Goal: Task Accomplishment & Management: Complete application form

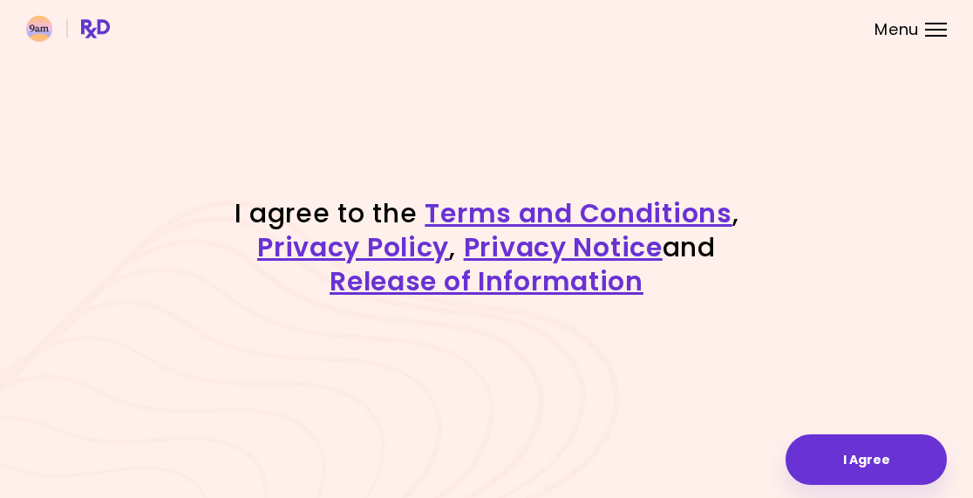
click at [531, 242] on link "Privacy Notice" at bounding box center [563, 246] width 199 height 37
click at [873, 451] on button "I Agree" at bounding box center [866, 459] width 161 height 51
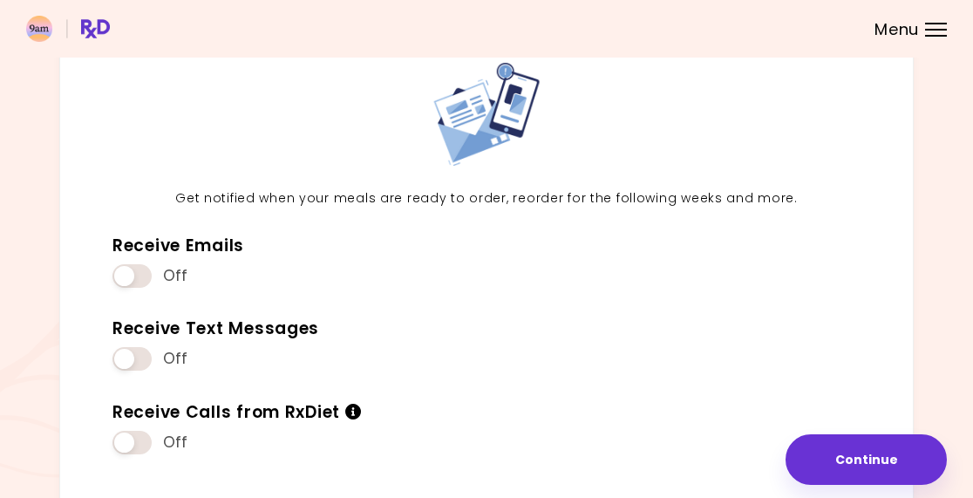
scroll to position [103, 0]
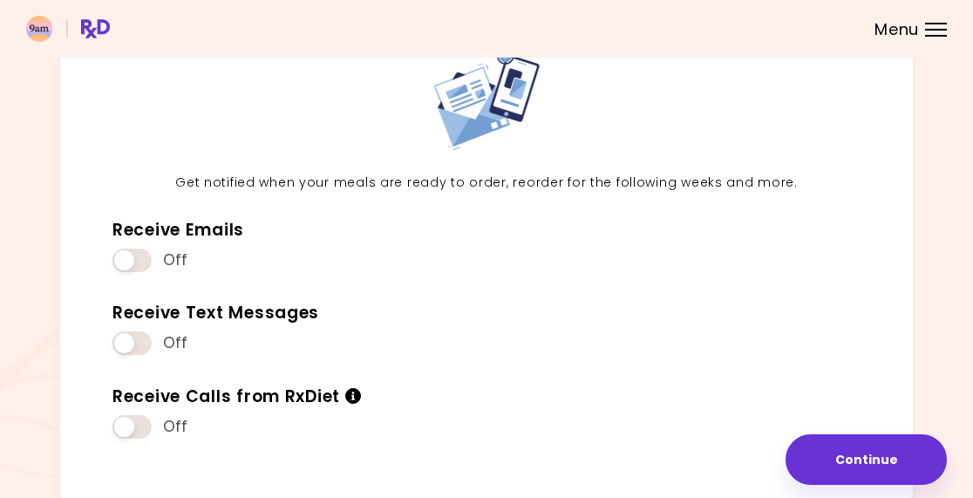
click at [138, 331] on span at bounding box center [131, 343] width 39 height 24
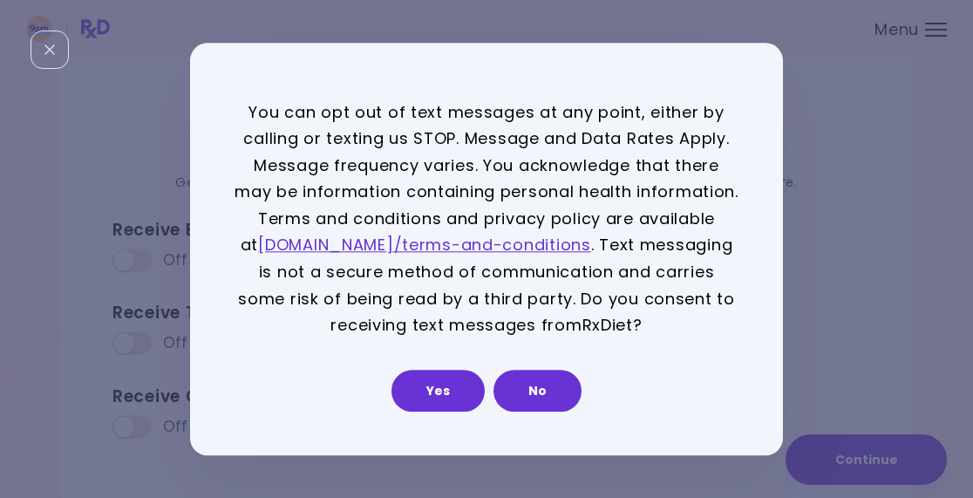
click at [439, 385] on button "Yes" at bounding box center [437, 391] width 93 height 42
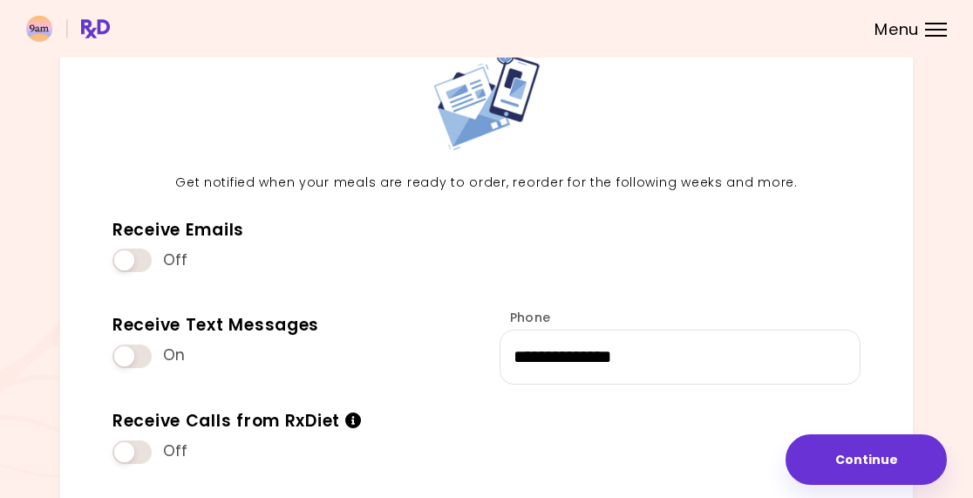
click at [849, 460] on button "Continue" at bounding box center [866, 459] width 161 height 51
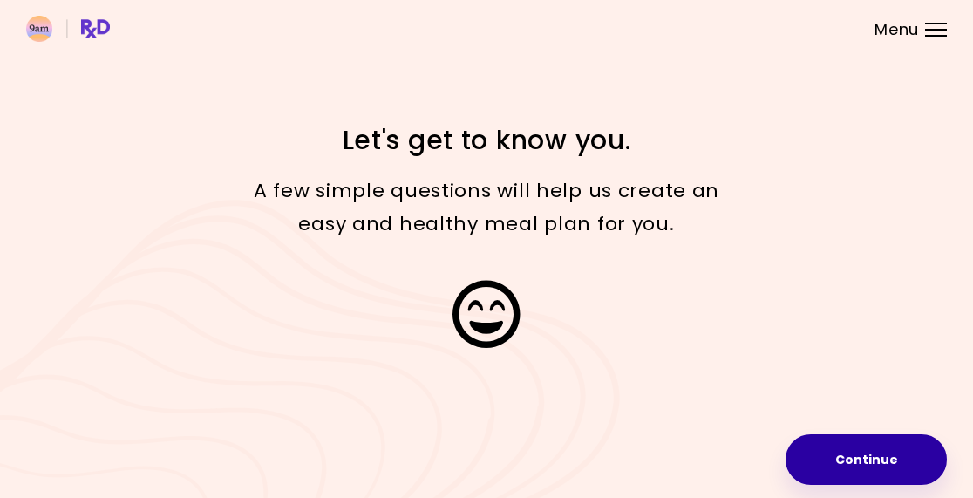
click at [860, 452] on button "Continue" at bounding box center [866, 459] width 161 height 51
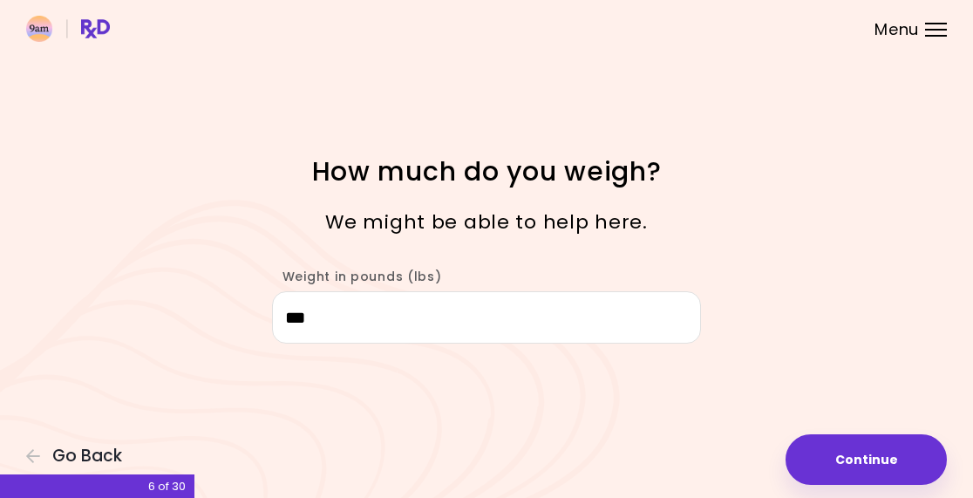
click at [868, 458] on button "Continue" at bounding box center [866, 459] width 161 height 51
select select "****"
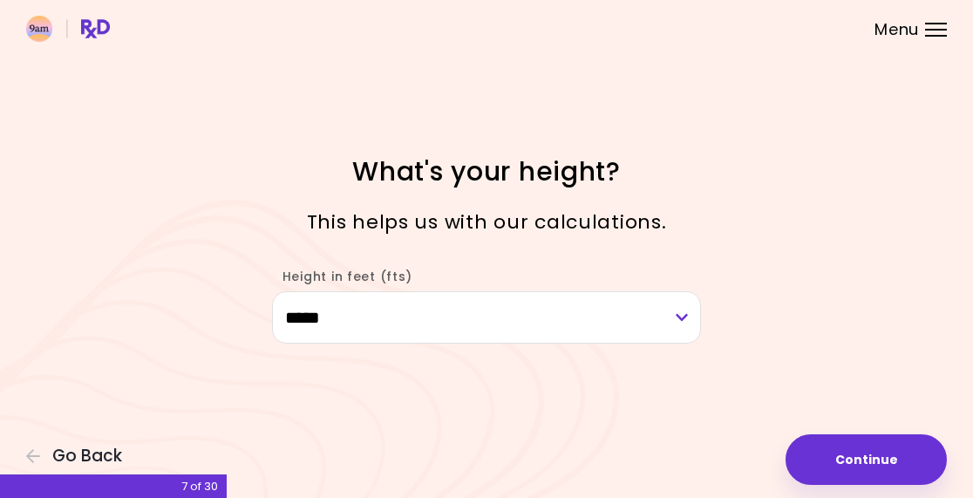
click at [868, 456] on button "Continue" at bounding box center [866, 459] width 161 height 51
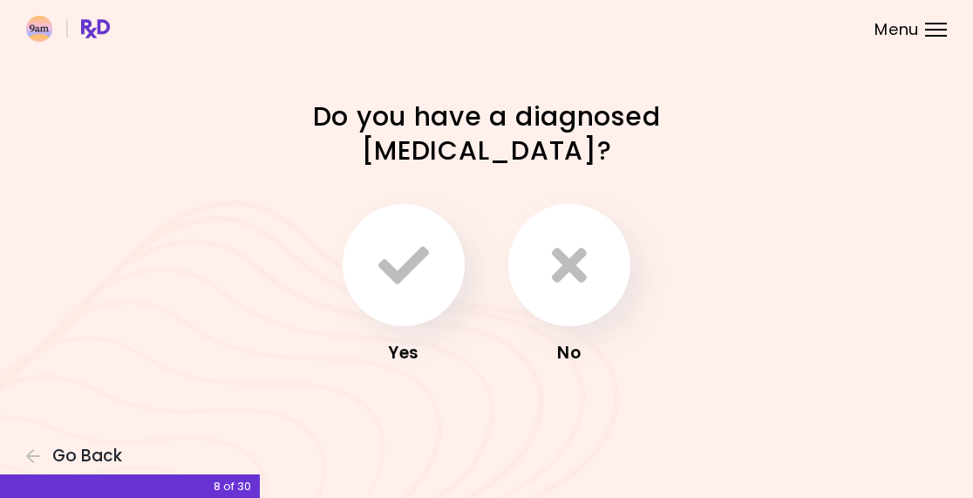
click at [580, 261] on icon "button" at bounding box center [569, 265] width 35 height 51
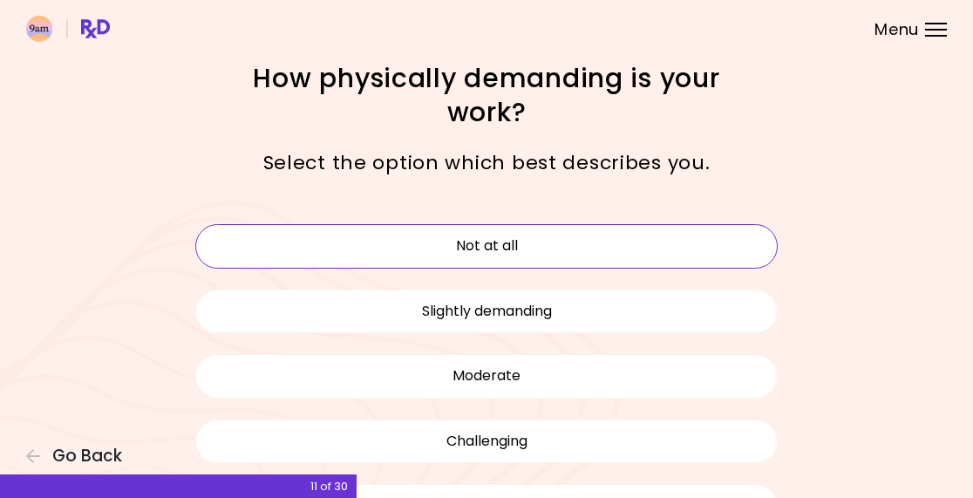
click at [536, 245] on button "Not at all" at bounding box center [486, 246] width 582 height 44
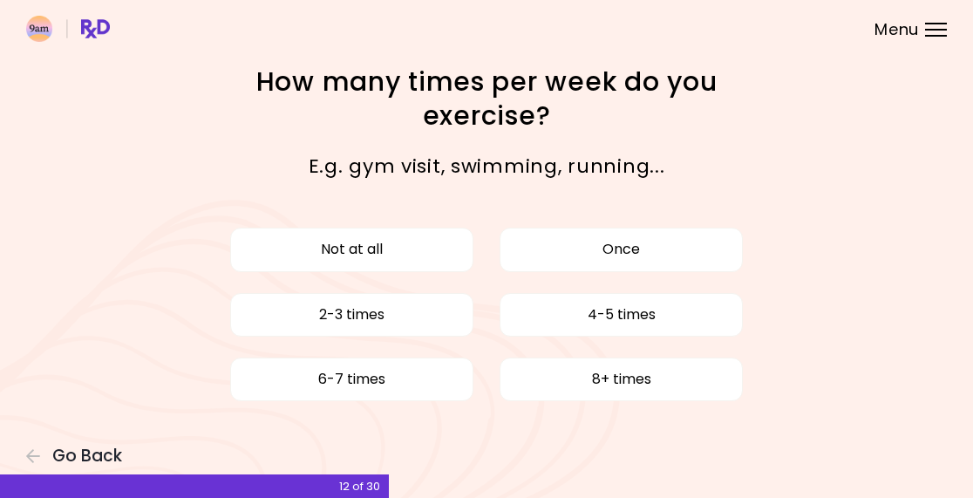
click at [405, 311] on button "2-3 times" at bounding box center [351, 315] width 243 height 44
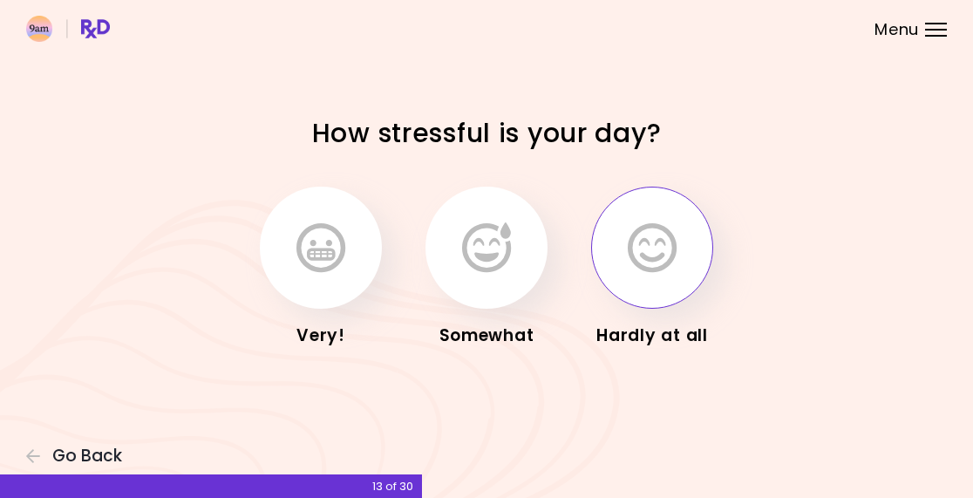
click at [656, 244] on icon "button" at bounding box center [652, 247] width 49 height 51
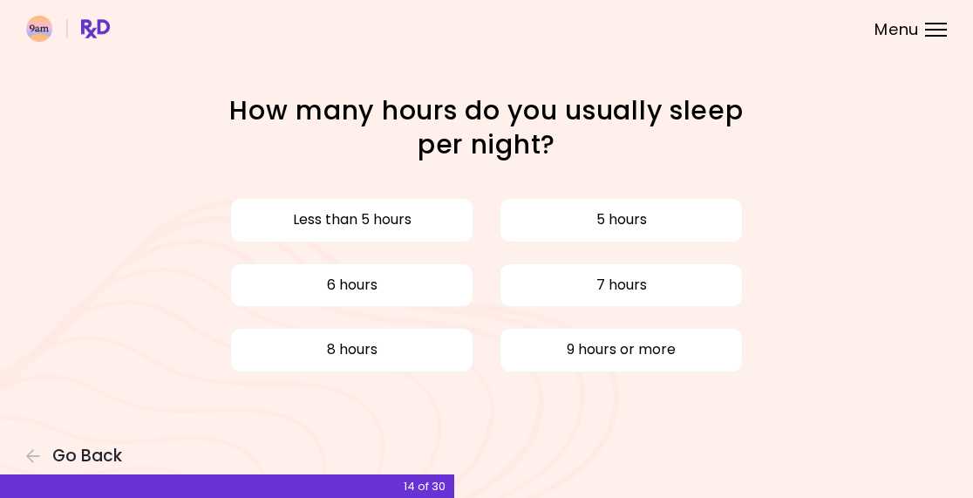
click at [432, 284] on button "6 hours" at bounding box center [351, 285] width 243 height 44
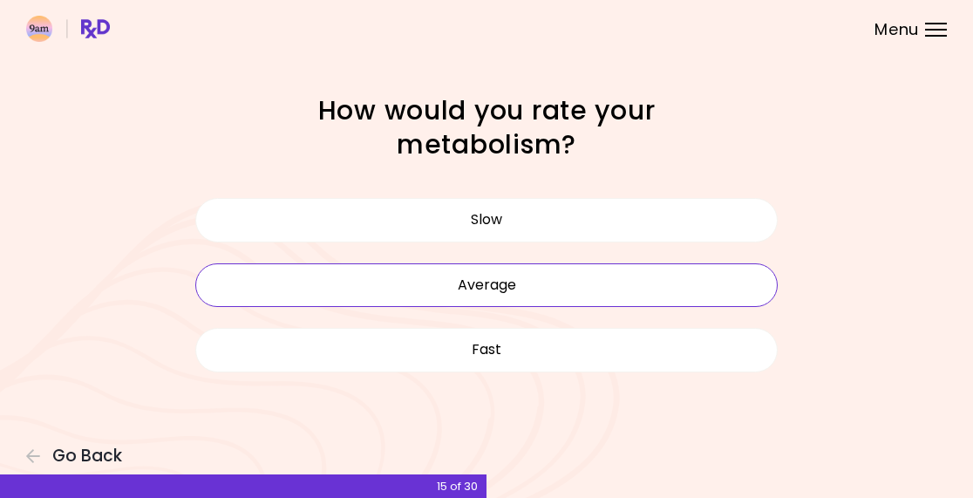
click at [533, 291] on button "Average" at bounding box center [486, 285] width 582 height 44
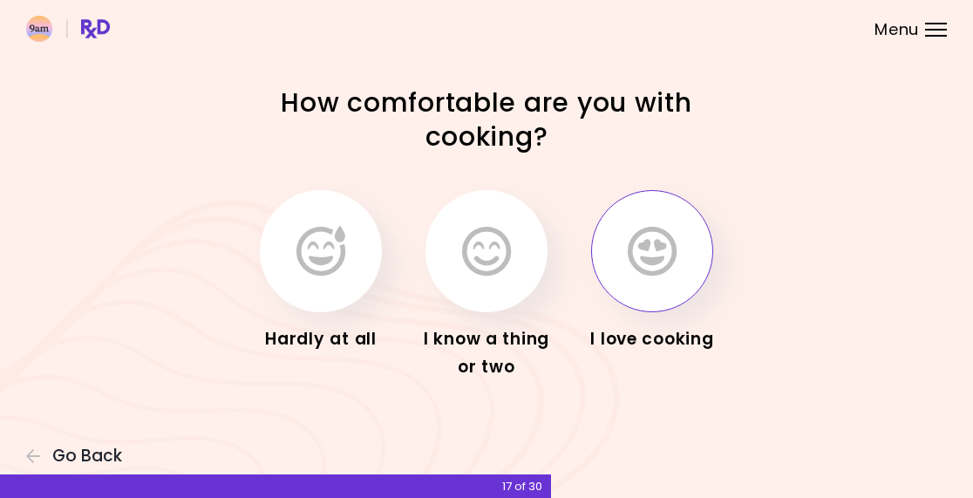
click at [644, 258] on icon "button" at bounding box center [652, 251] width 49 height 51
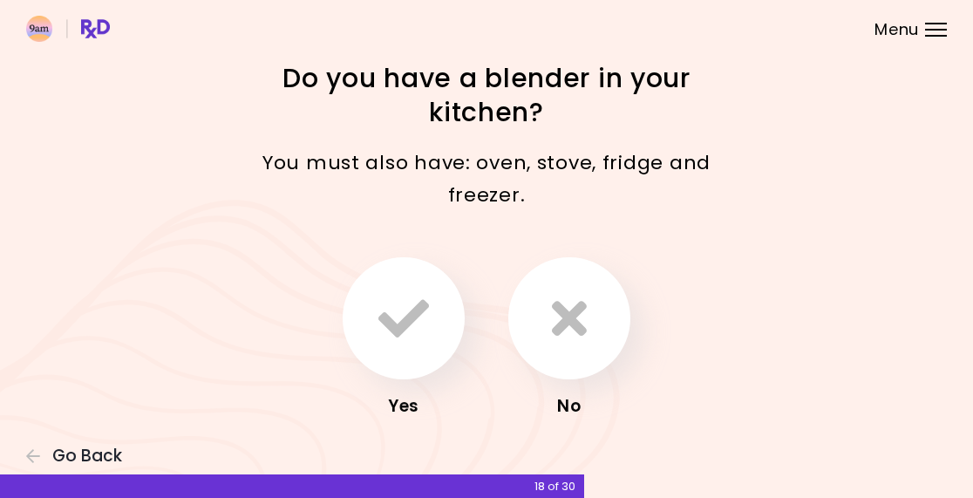
click at [406, 311] on icon "button" at bounding box center [403, 318] width 51 height 51
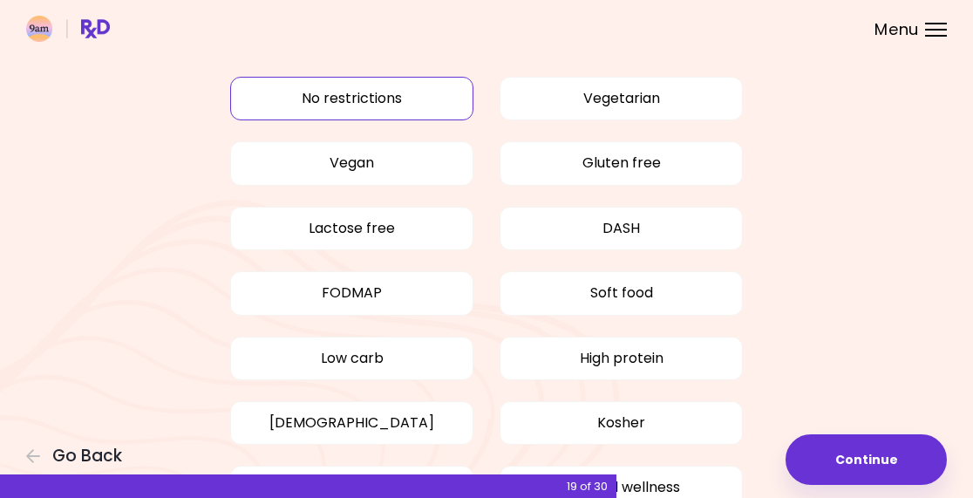
scroll to position [60, 0]
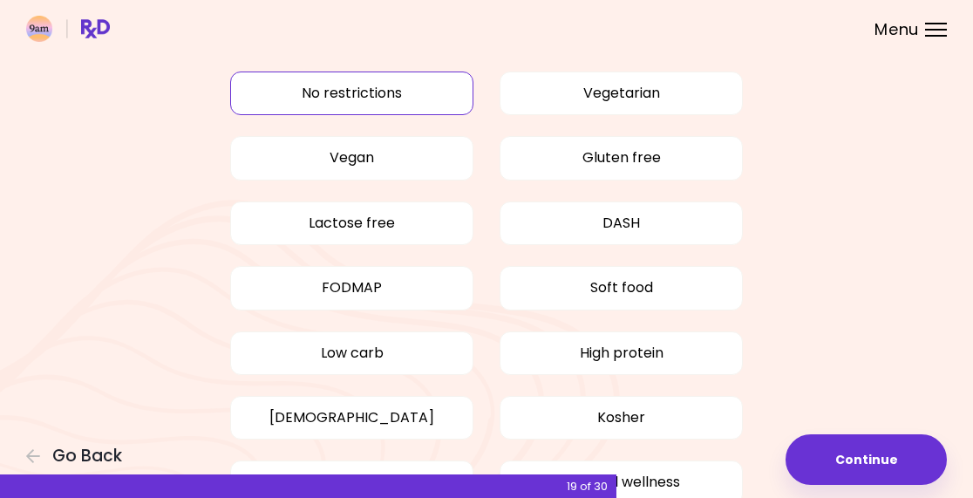
click at [420, 353] on button "Low carb" at bounding box center [351, 353] width 243 height 44
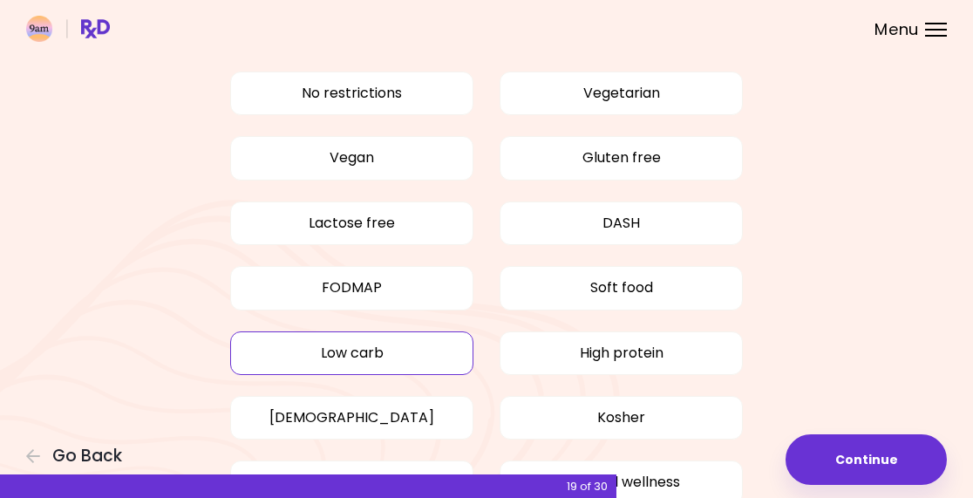
click at [873, 450] on button "Continue" at bounding box center [866, 459] width 161 height 51
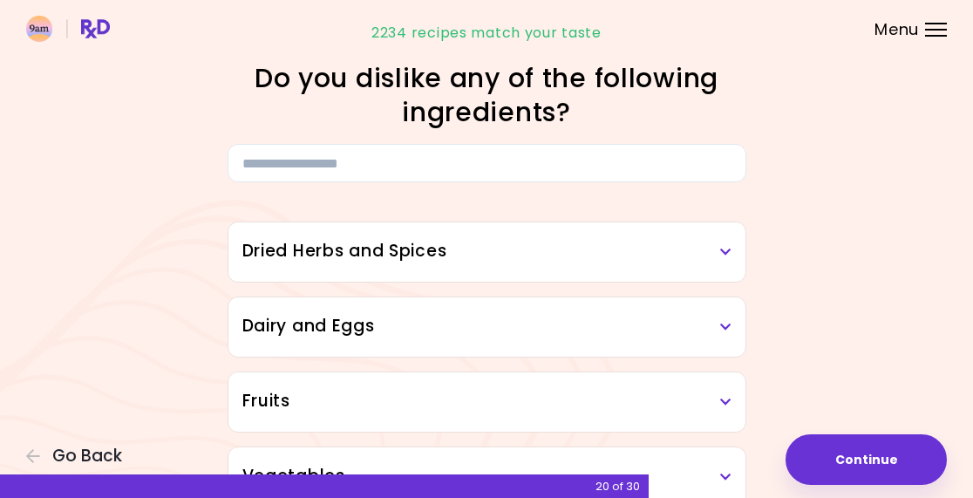
click at [691, 248] on h3 "Dried Herbs and Spices" at bounding box center [486, 251] width 489 height 25
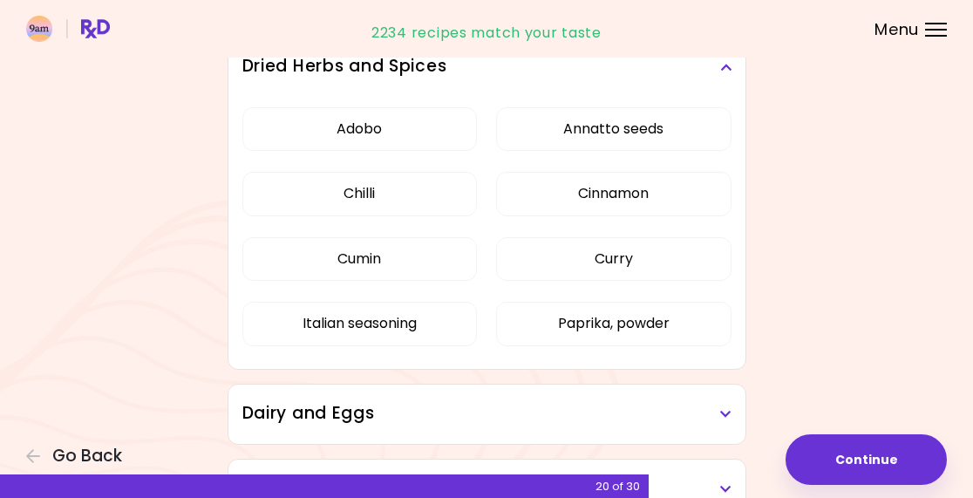
scroll to position [183, 0]
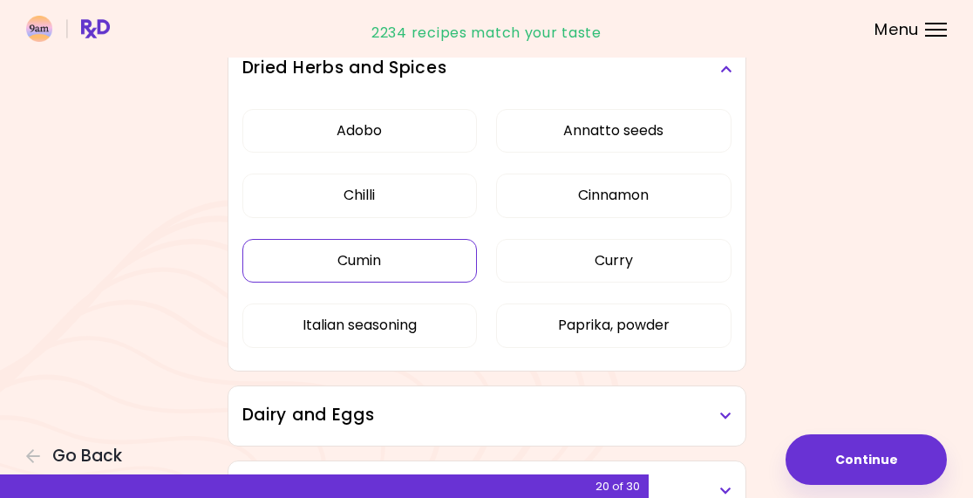
click at [410, 262] on button "Cumin" at bounding box center [359, 261] width 235 height 44
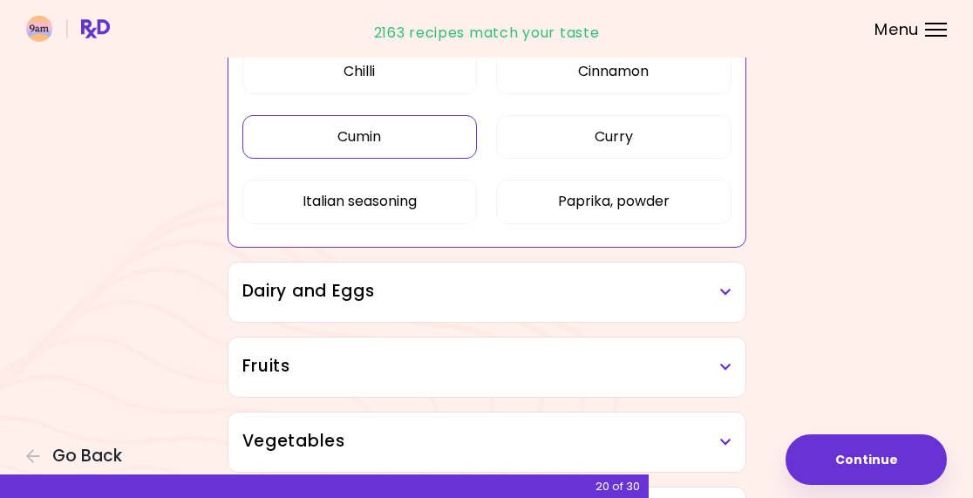
scroll to position [311, 0]
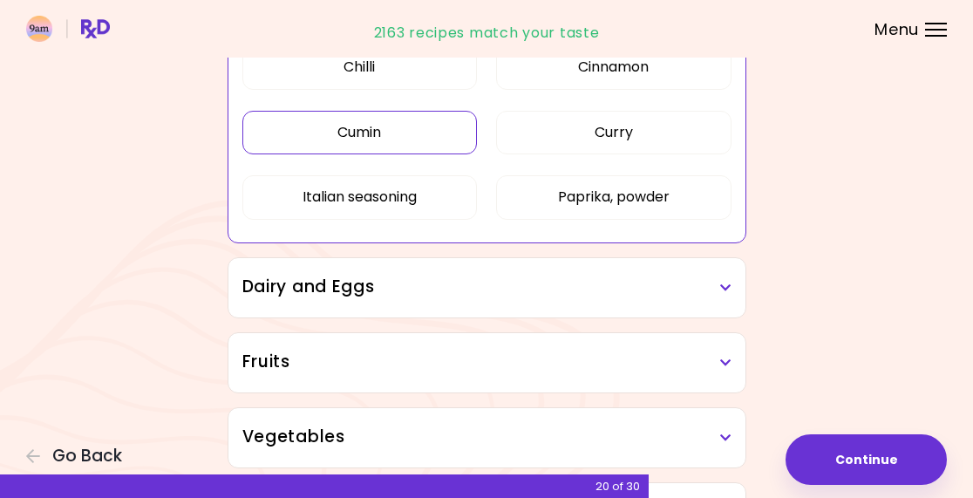
click at [665, 130] on button "Curry" at bounding box center [613, 133] width 235 height 44
click at [704, 284] on h3 "Dairy and Eggs" at bounding box center [486, 287] width 489 height 25
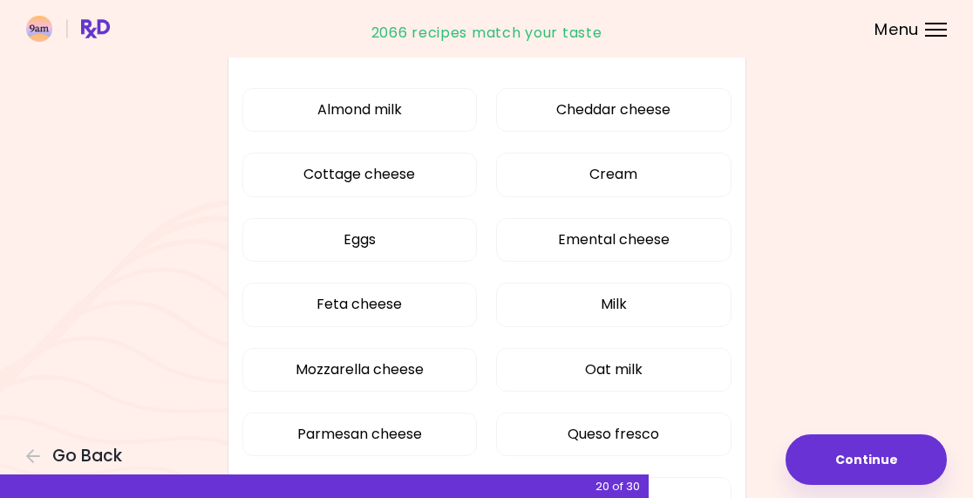
scroll to position [570, 0]
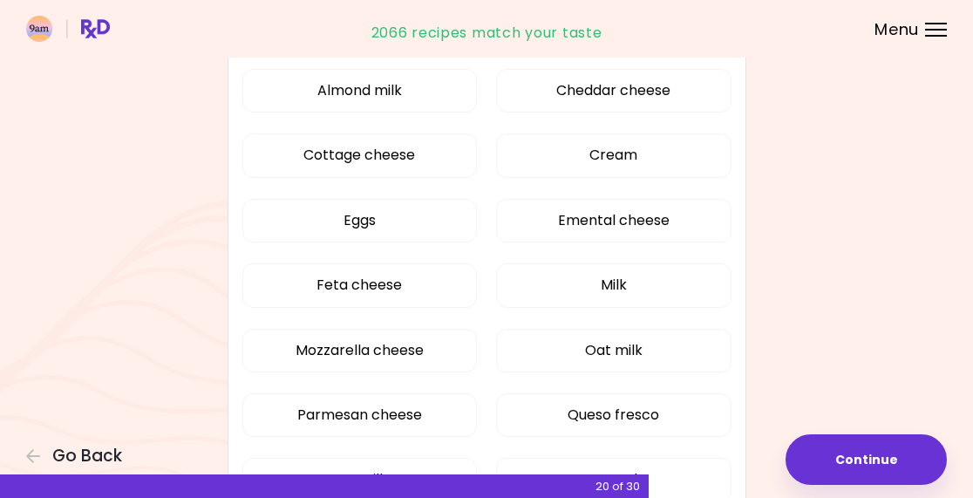
click at [404, 158] on button "Cottage cheese" at bounding box center [359, 155] width 235 height 44
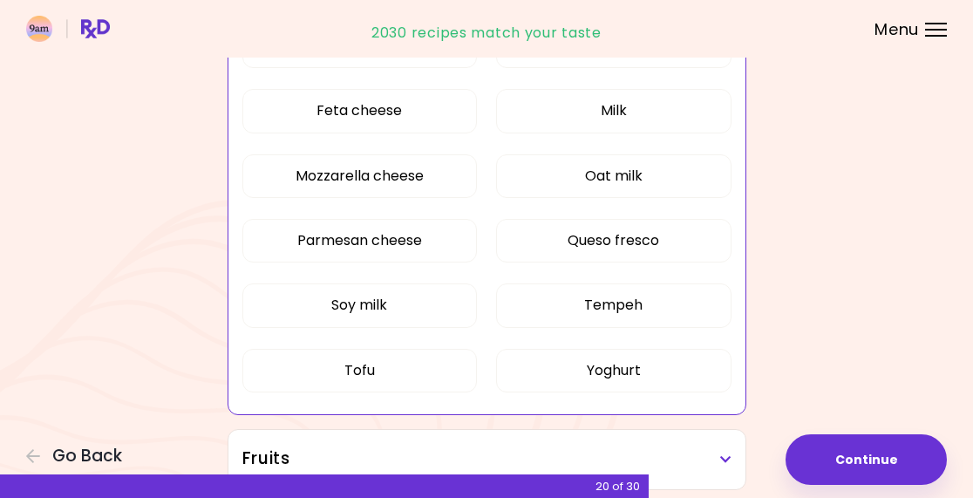
scroll to position [481, 0]
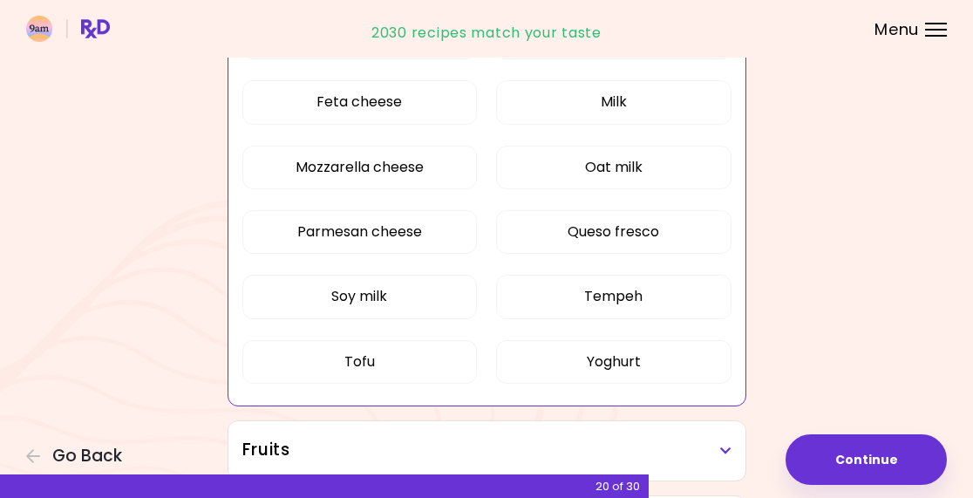
click at [365, 350] on button "Tofu" at bounding box center [359, 362] width 235 height 44
click at [624, 300] on button "Tempeh" at bounding box center [613, 297] width 235 height 44
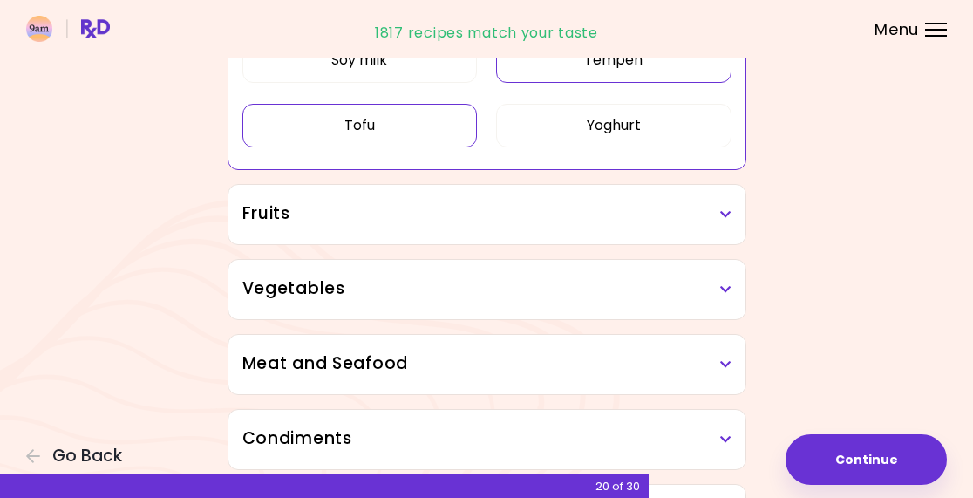
scroll to position [717, 0]
click at [698, 221] on h3 "Fruits" at bounding box center [486, 214] width 489 height 25
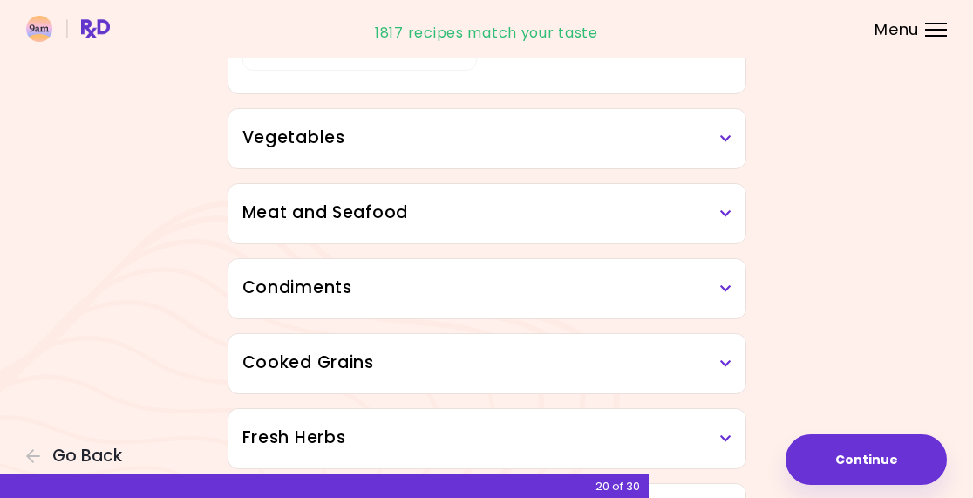
scroll to position [1275, 0]
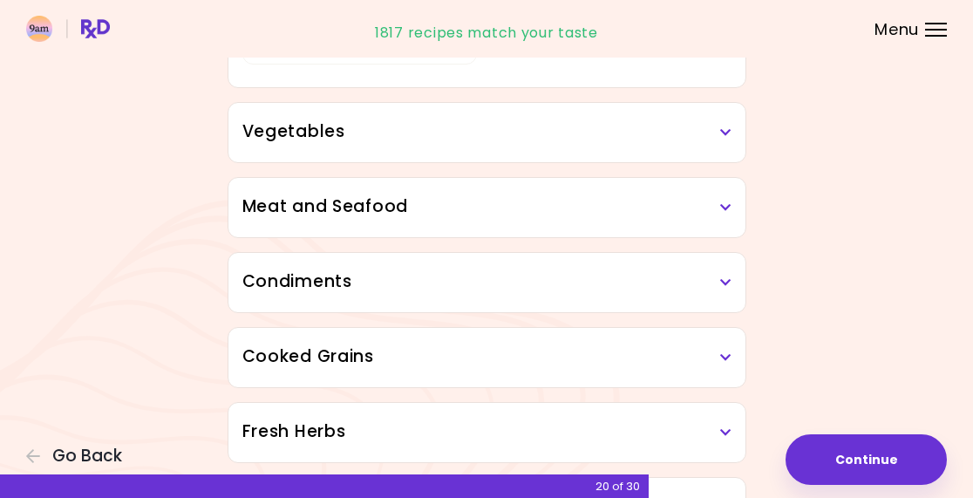
click at [709, 133] on h3 "Vegetables" at bounding box center [486, 131] width 489 height 25
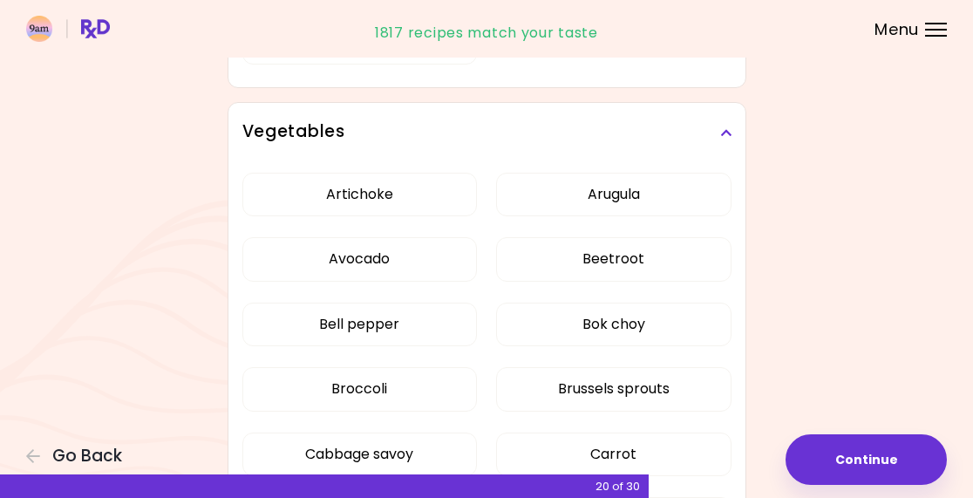
click at [681, 256] on button "Beetroot" at bounding box center [613, 259] width 235 height 44
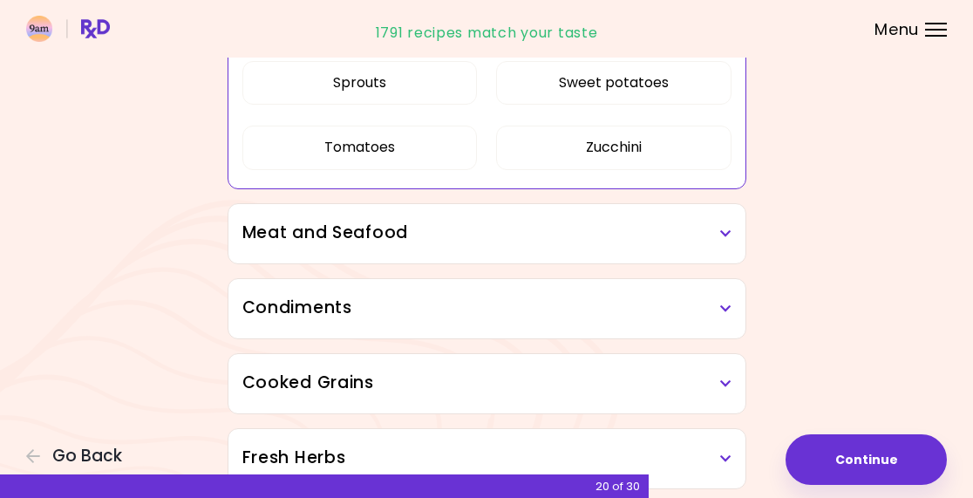
scroll to position [1370, 0]
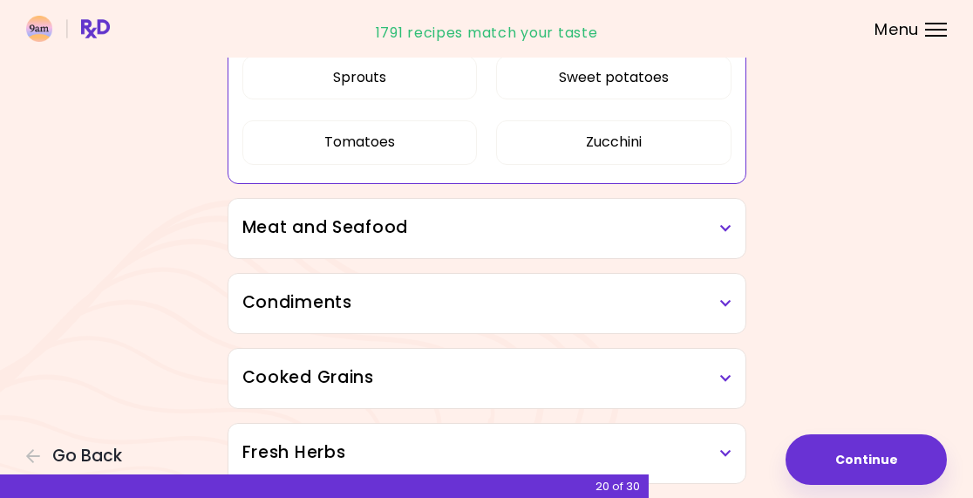
click at [705, 228] on h3 "Meat and Seafood" at bounding box center [486, 227] width 489 height 25
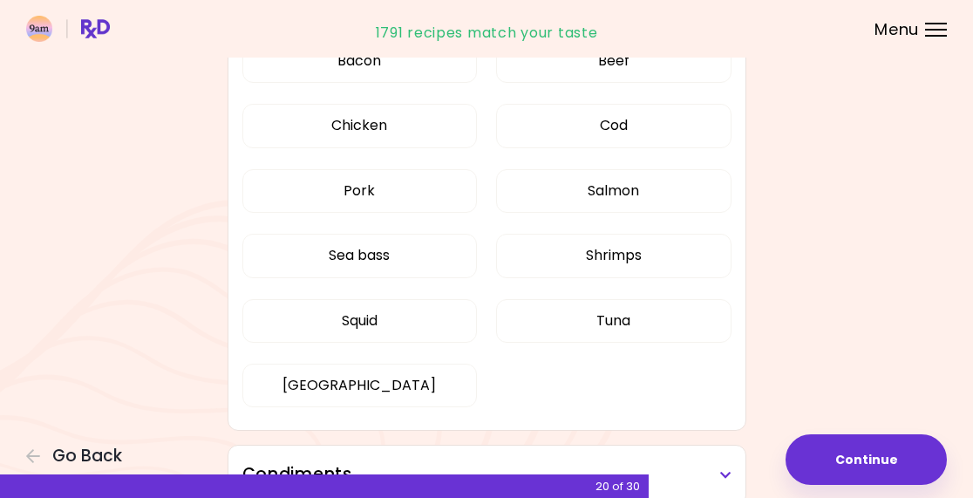
scroll to position [1624, 0]
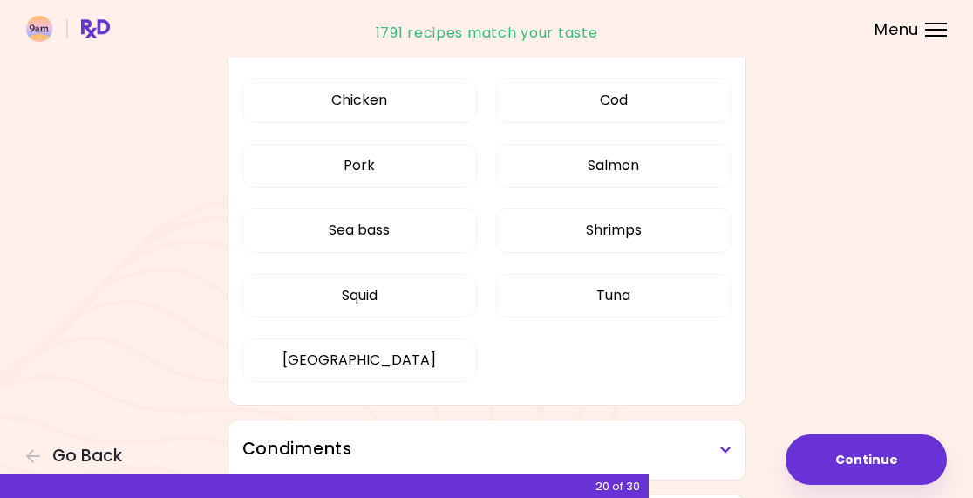
click at [424, 229] on button "Sea bass" at bounding box center [359, 230] width 235 height 44
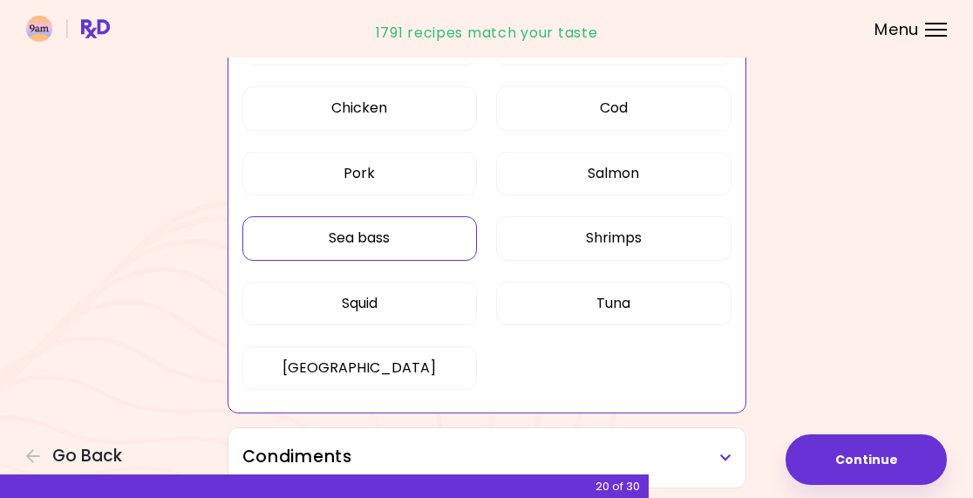
scroll to position [583, 0]
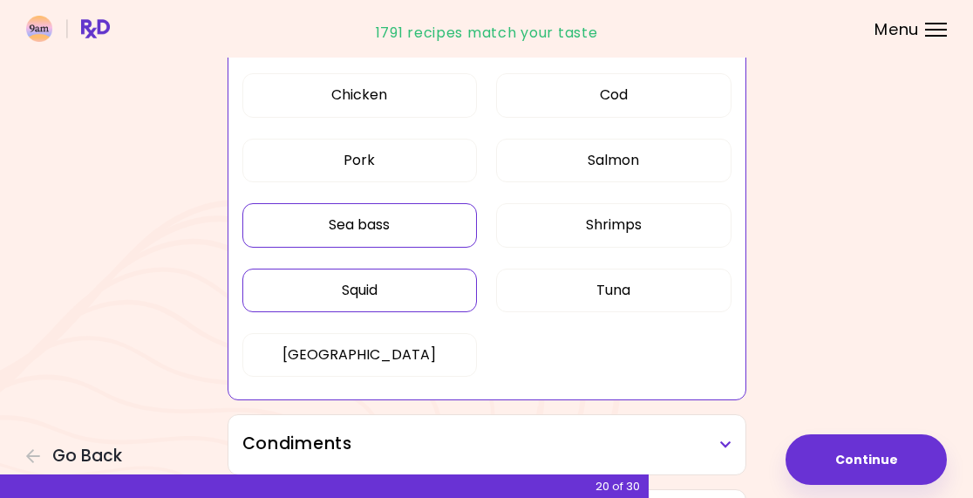
click at [372, 293] on button "Squid" at bounding box center [359, 291] width 235 height 44
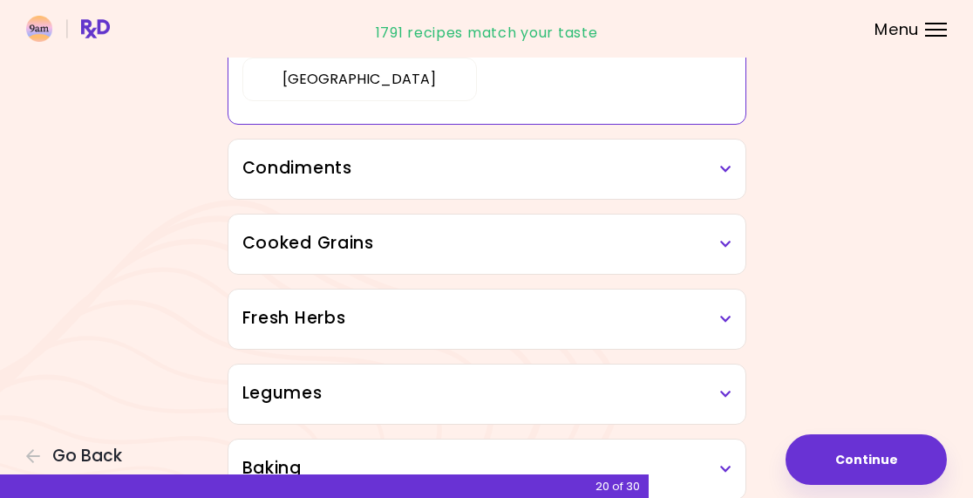
scroll to position [864, 0]
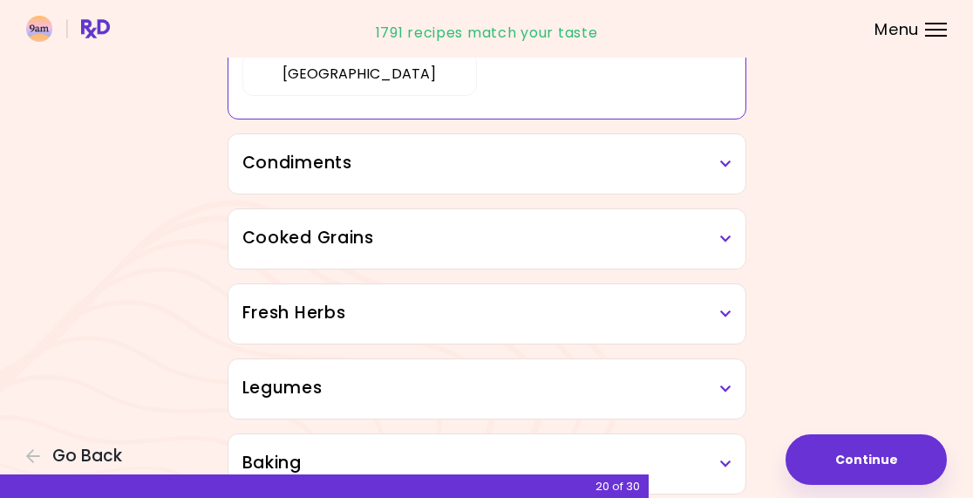
click at [707, 162] on h3 "Condiments" at bounding box center [486, 163] width 489 height 25
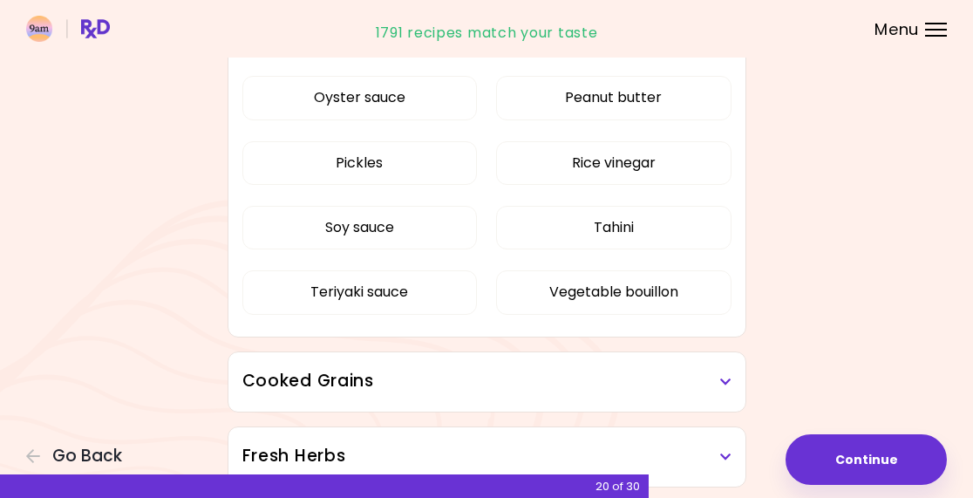
scroll to position [1187, 0]
click at [669, 227] on button "Tahini" at bounding box center [613, 227] width 235 height 44
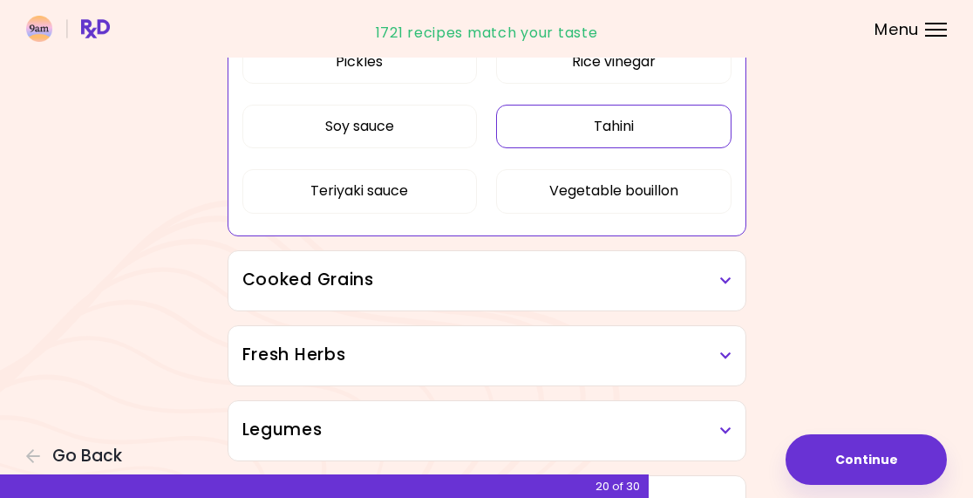
scroll to position [889, 0]
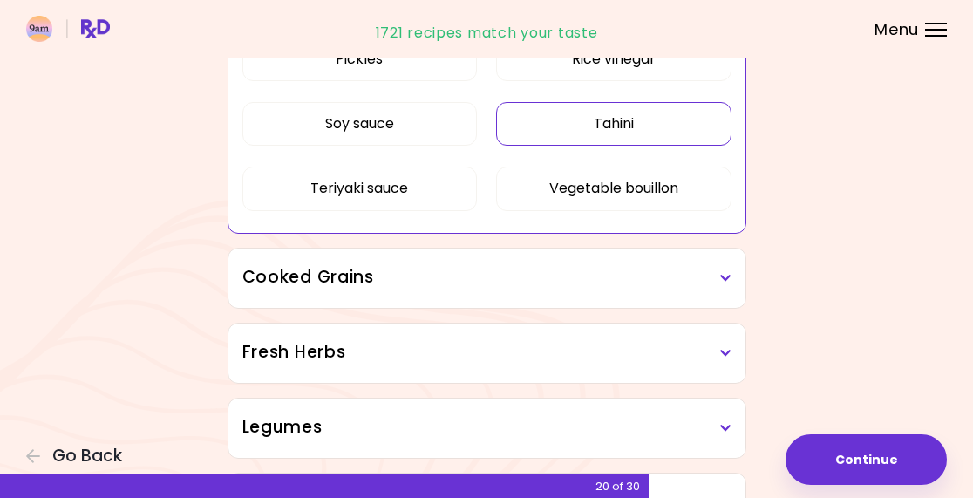
click at [700, 273] on h3 "Cooked Grains" at bounding box center [486, 277] width 489 height 25
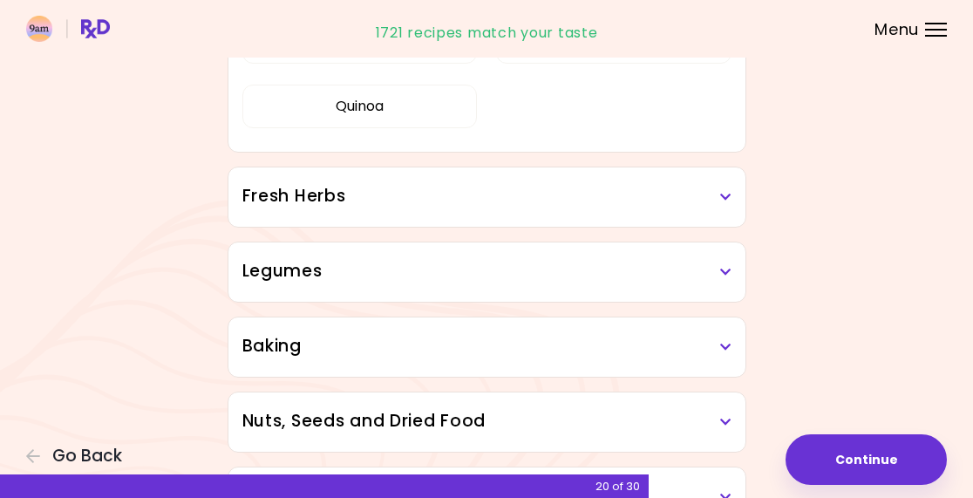
scroll to position [1258, 0]
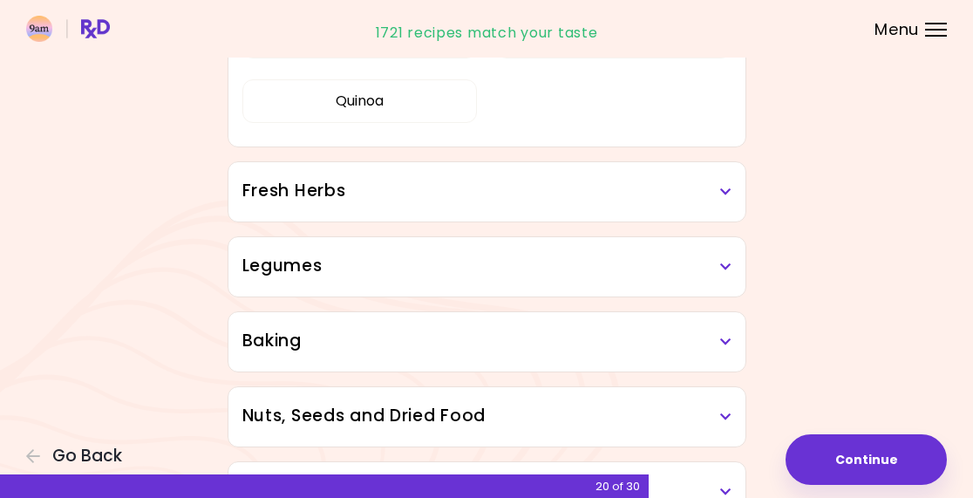
click at [714, 184] on h3 "Fresh Herbs" at bounding box center [486, 191] width 489 height 25
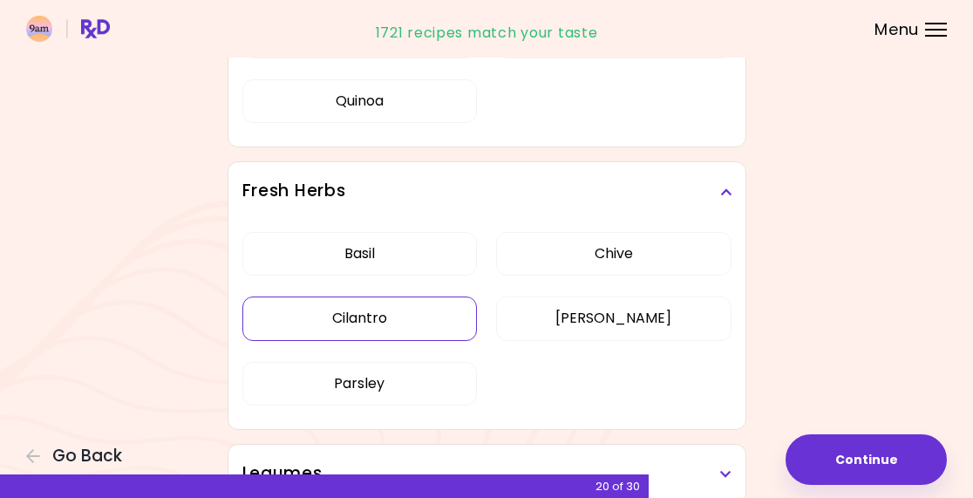
click at [398, 320] on button "Cilantro" at bounding box center [359, 318] width 235 height 44
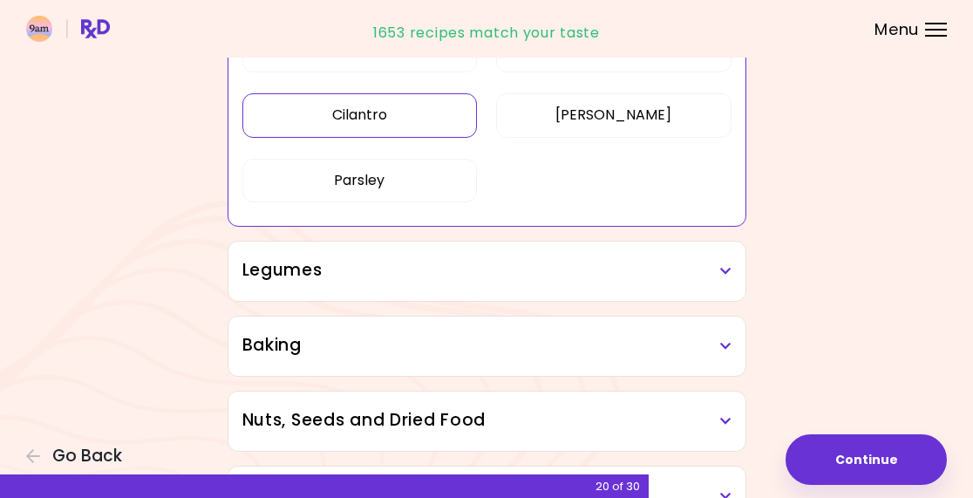
scroll to position [796, 0]
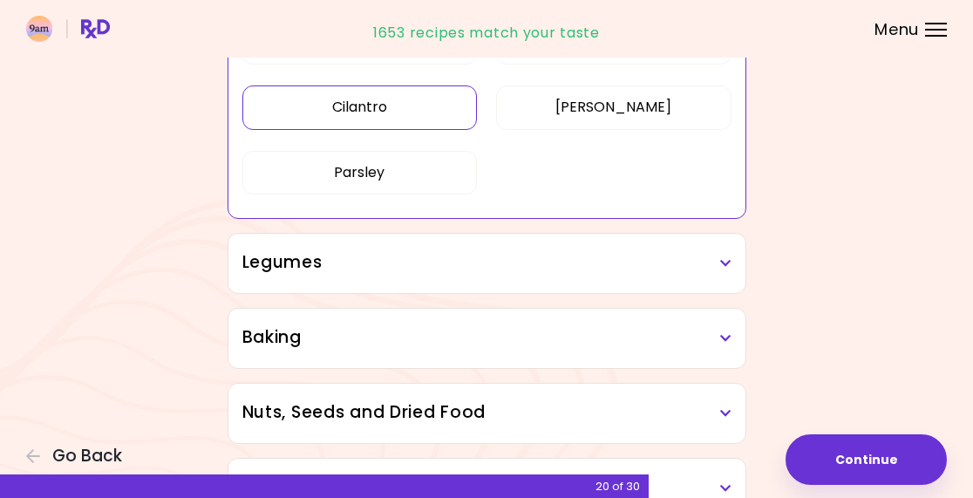
click at [708, 261] on h3 "Legumes" at bounding box center [486, 262] width 489 height 25
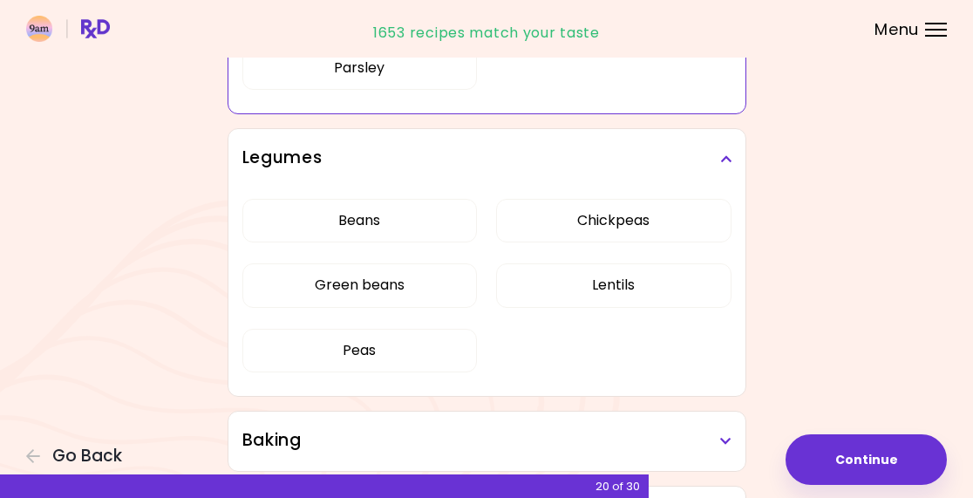
scroll to position [902, 0]
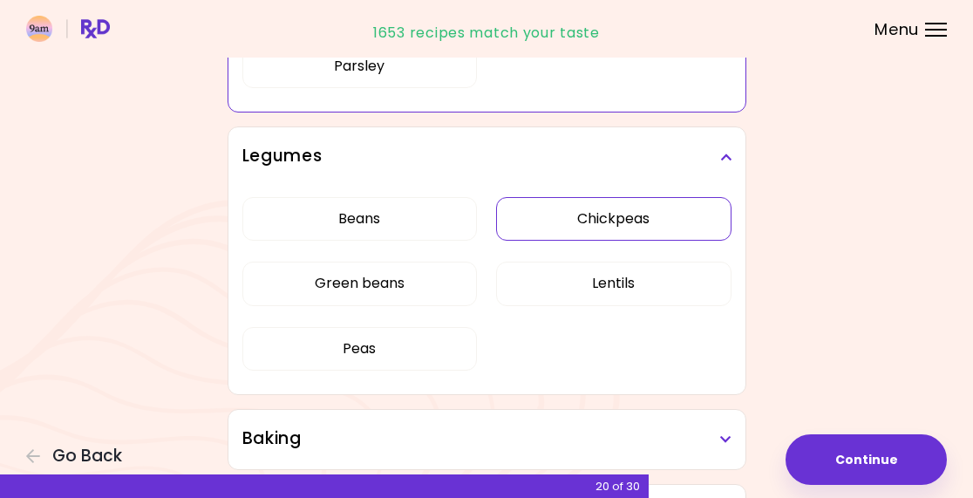
click at [661, 226] on button "Chickpeas" at bounding box center [613, 219] width 235 height 44
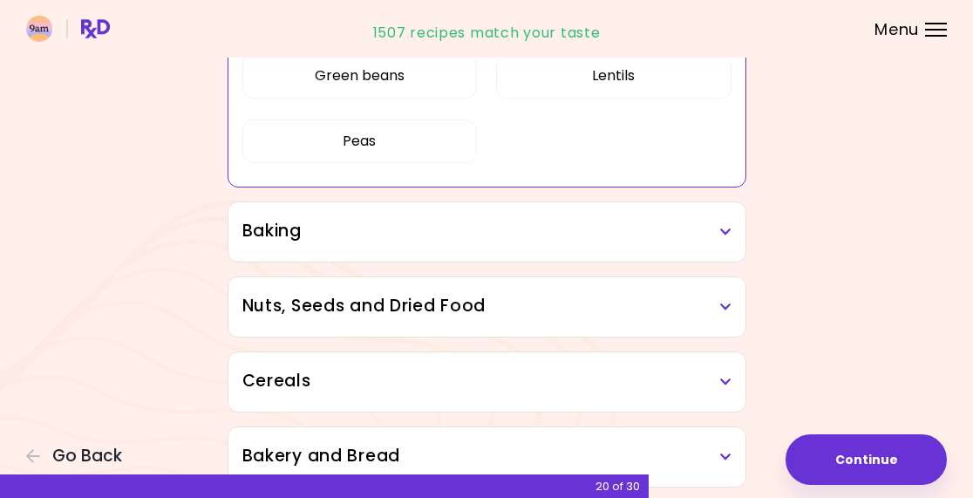
click at [709, 230] on h3 "Baking" at bounding box center [486, 231] width 489 height 25
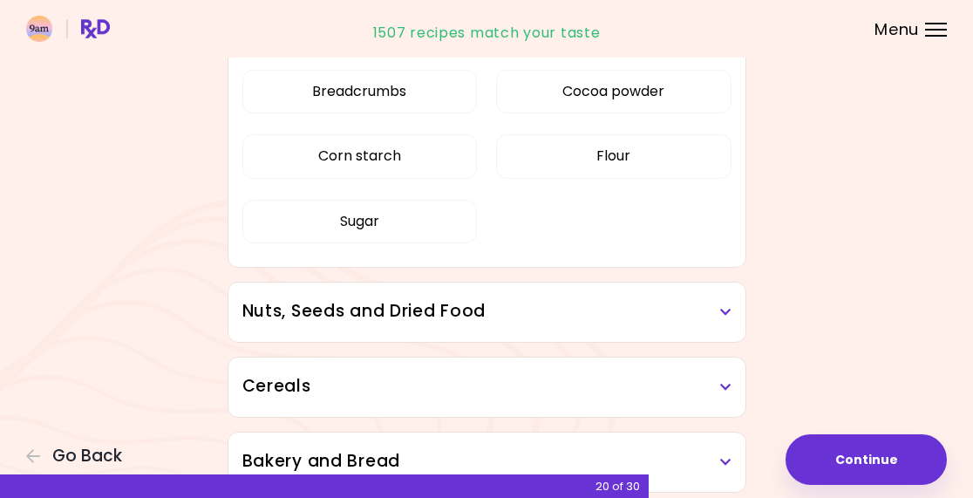
scroll to position [1151, 0]
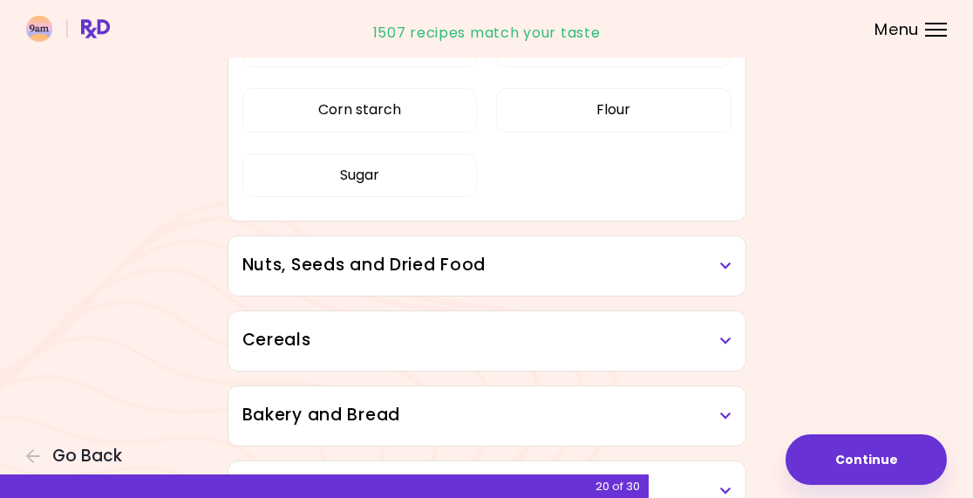
click at [708, 269] on h3 "Nuts, Seeds and Dried Food" at bounding box center [486, 265] width 489 height 25
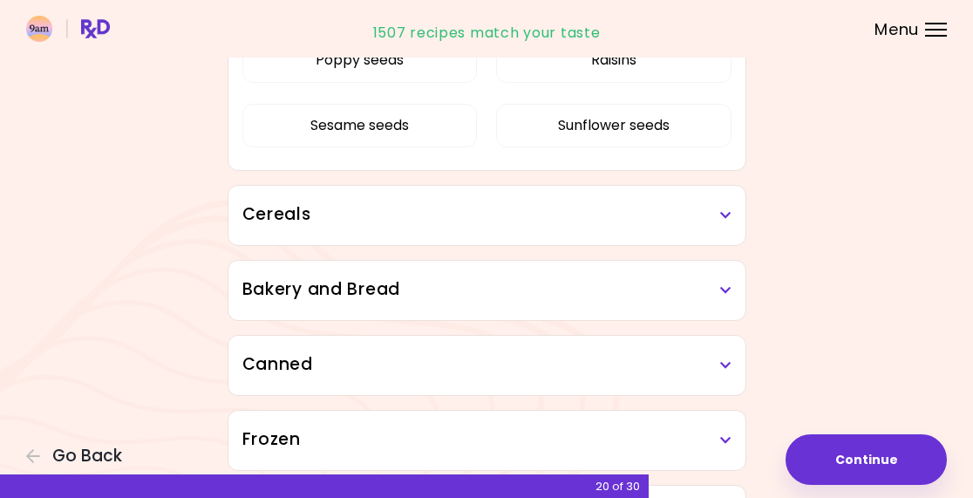
scroll to position [1620, 0]
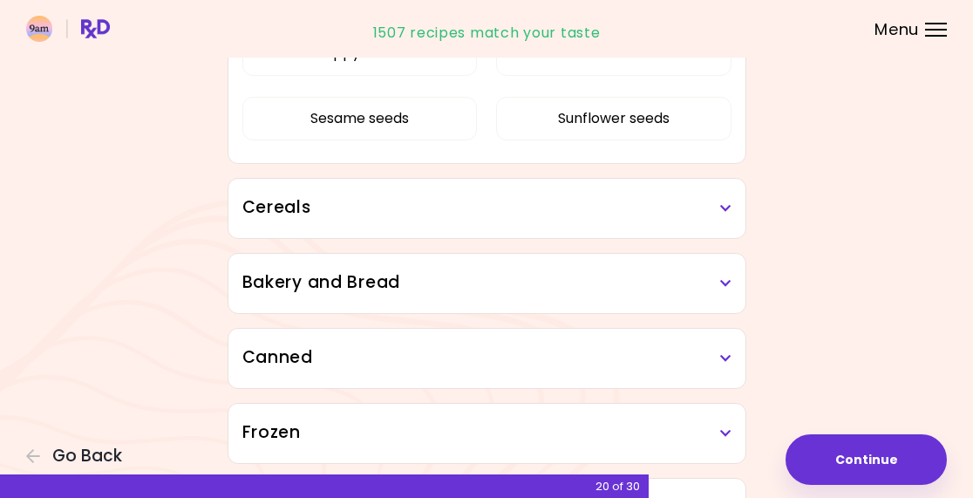
click at [718, 209] on h3 "Cereals" at bounding box center [486, 207] width 489 height 25
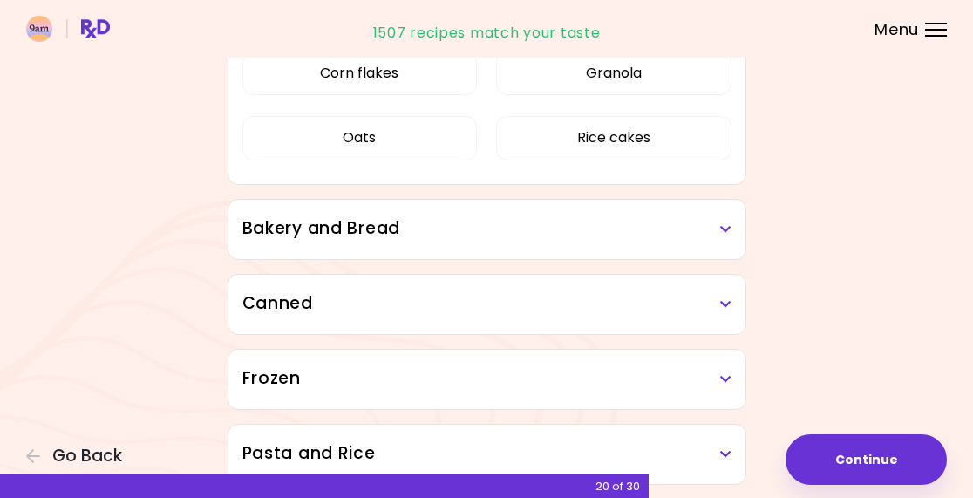
scroll to position [1819, 0]
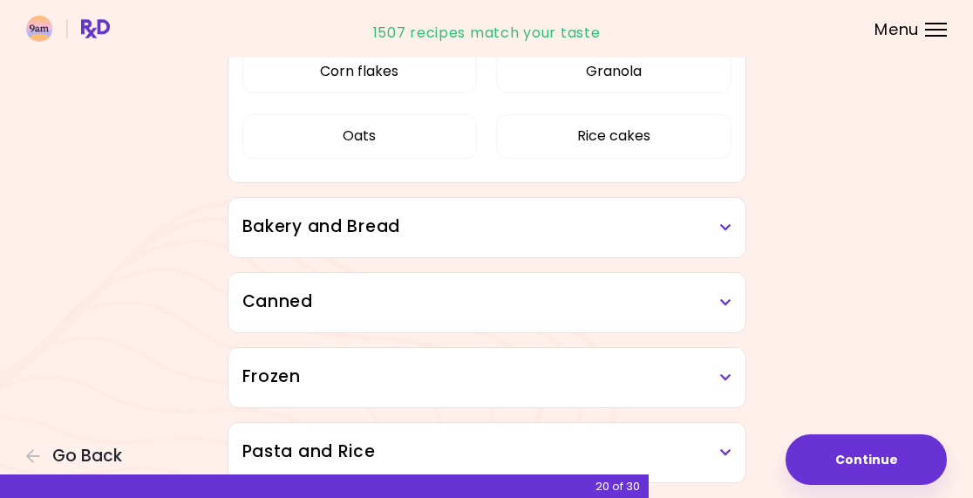
click at [695, 235] on h3 "Bakery and Bread" at bounding box center [486, 226] width 489 height 25
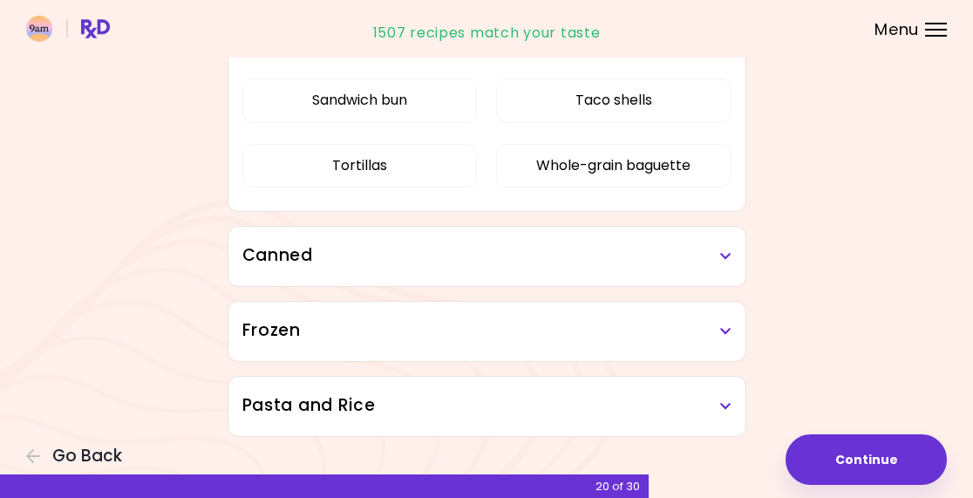
scroll to position [2072, 0]
click at [717, 246] on h3 "Canned" at bounding box center [486, 255] width 489 height 25
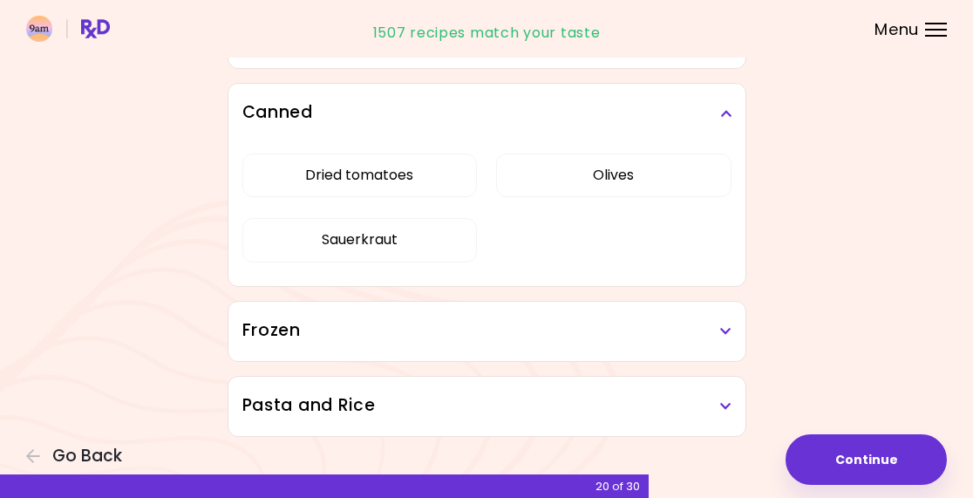
scroll to position [2215, 0]
click at [707, 336] on h3 "Frozen" at bounding box center [486, 330] width 489 height 25
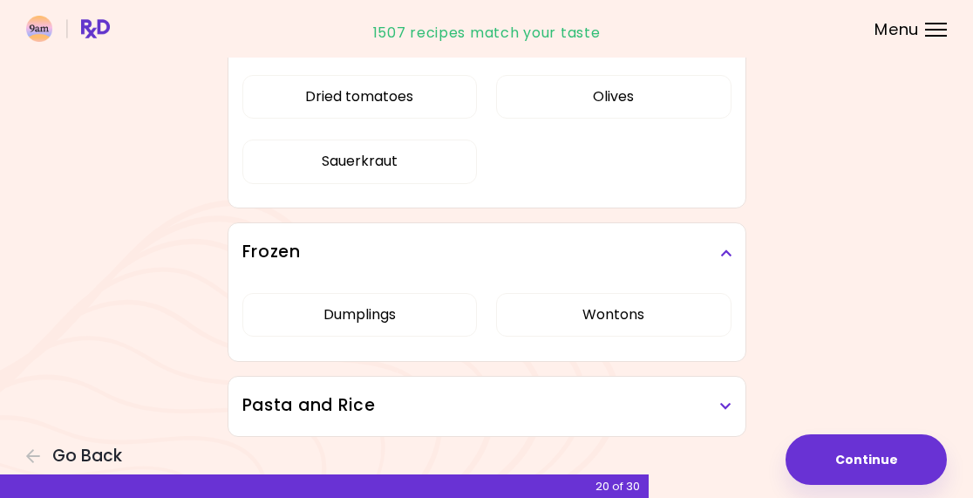
scroll to position [2294, 0]
click at [704, 405] on h3 "Pasta and Rice" at bounding box center [486, 405] width 489 height 25
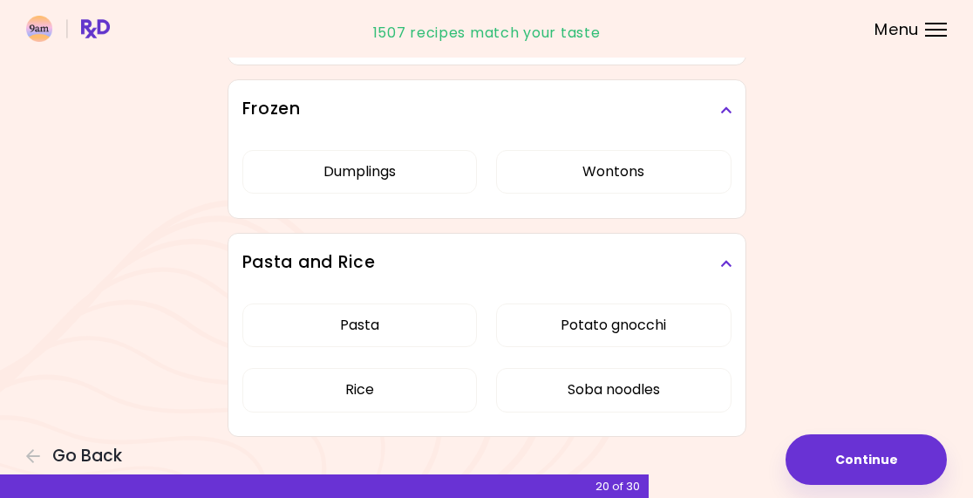
scroll to position [2437, 0]
click at [872, 460] on button "Continue" at bounding box center [866, 459] width 161 height 51
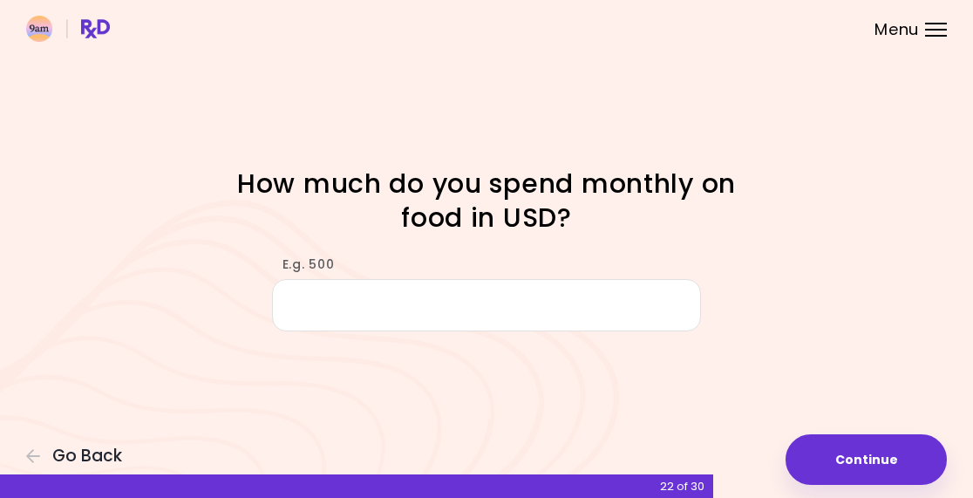
click at [316, 301] on input "E.g. 500" at bounding box center [487, 305] width 430 height 52
click at [865, 467] on button "Continue" at bounding box center [866, 459] width 161 height 51
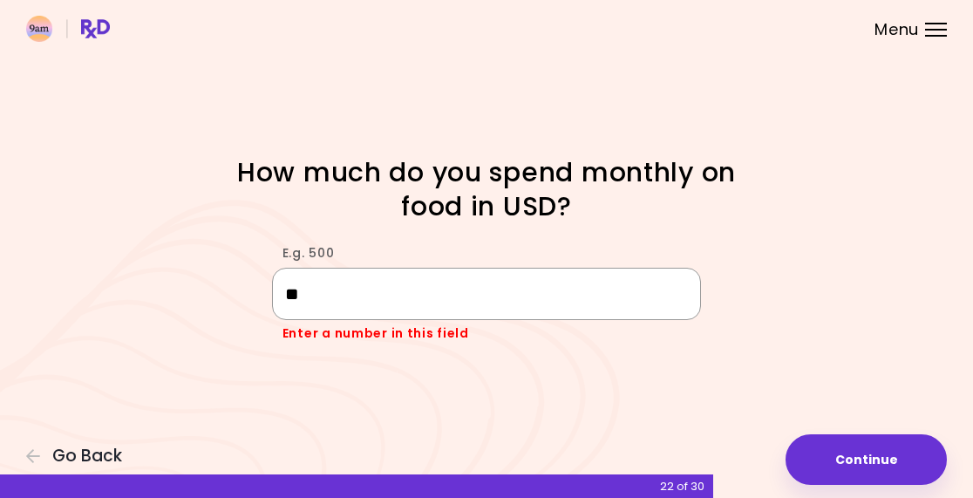
type input "*"
click at [877, 465] on button "Continue" at bounding box center [866, 459] width 161 height 51
click at [867, 464] on button "Continue" at bounding box center [866, 459] width 161 height 51
type input "*"
type input "***"
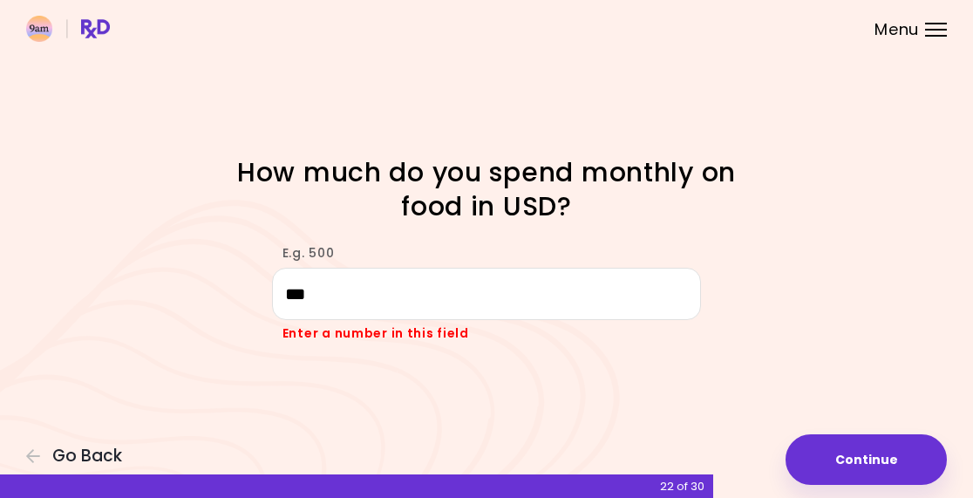
click at [860, 455] on button "Continue" at bounding box center [866, 459] width 161 height 51
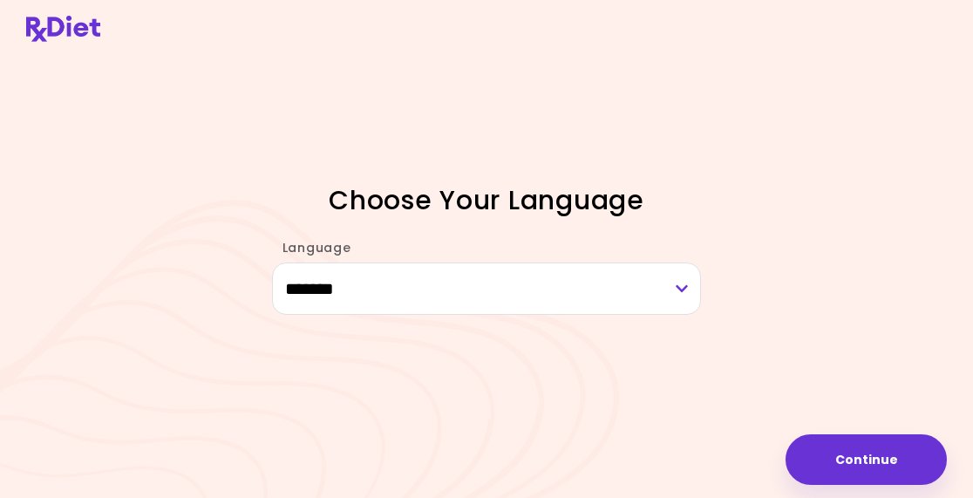
click at [875, 462] on button "Continue" at bounding box center [866, 459] width 161 height 51
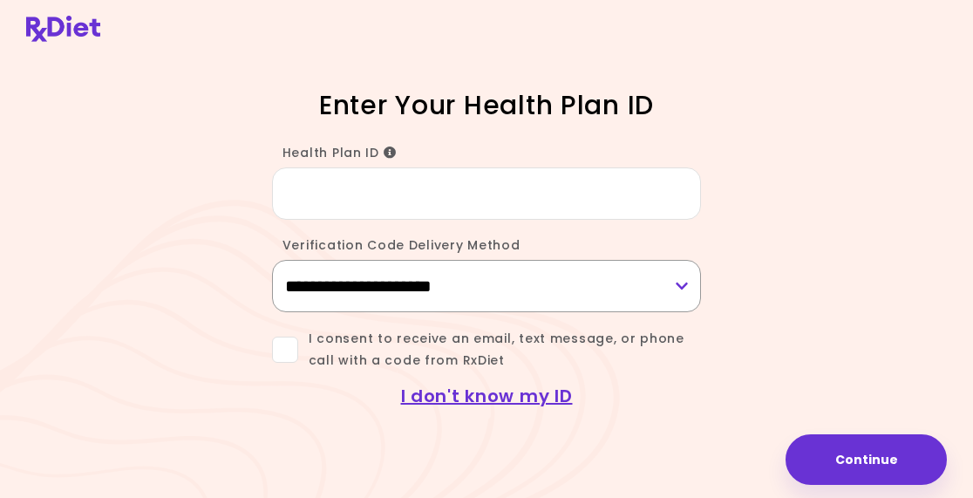
click at [473, 283] on select "**********" at bounding box center [487, 286] width 430 height 52
select select "***"
click at [468, 387] on link "I don't know my ID" at bounding box center [487, 396] width 172 height 24
select select "***"
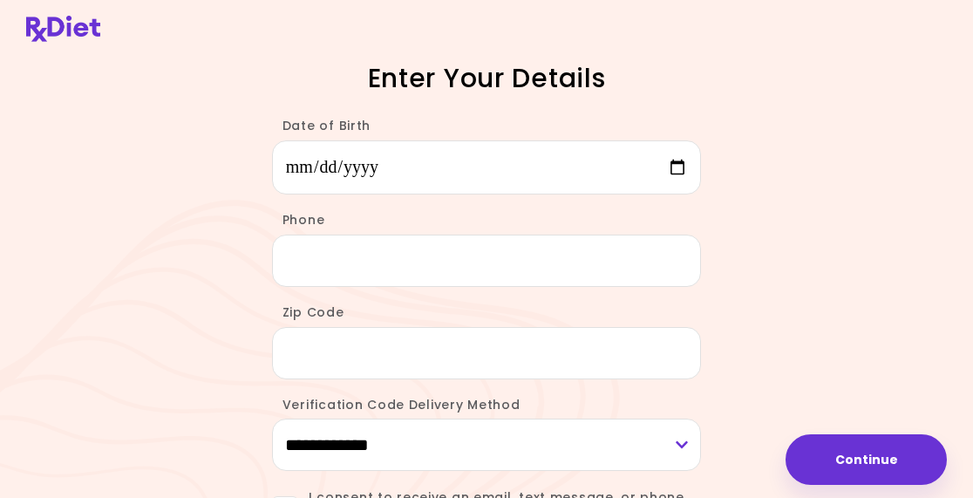
click at [335, 157] on input "Date of Birth" at bounding box center [487, 167] width 430 height 54
click at [555, 163] on input "**********" at bounding box center [487, 167] width 430 height 54
type input "**********"
click at [315, 255] on input "Phone" at bounding box center [487, 261] width 430 height 52
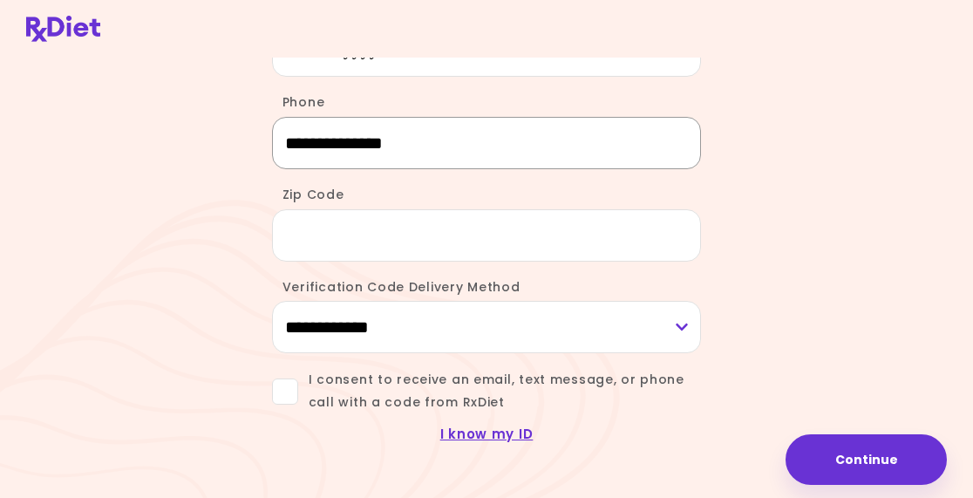
scroll to position [117, 0]
type input "**********"
click at [339, 224] on input "Zip Code" at bounding box center [487, 236] width 430 height 52
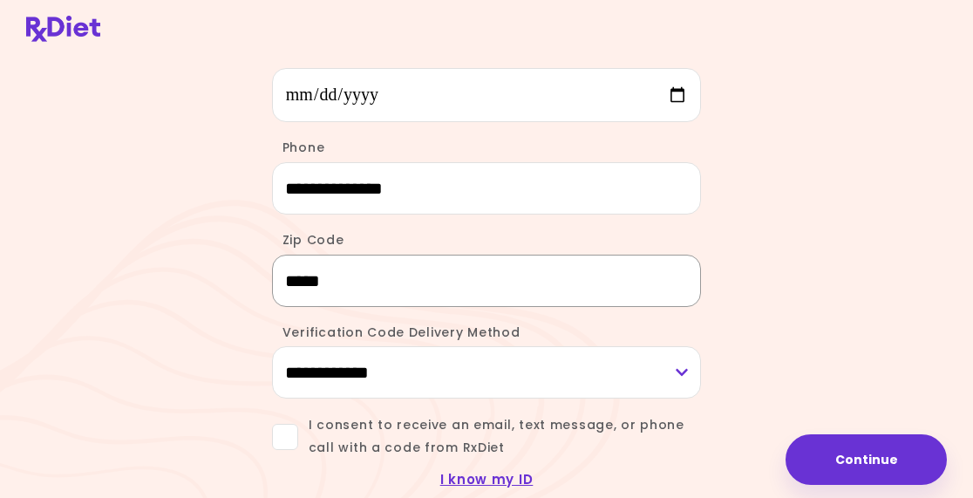
scroll to position [65, 0]
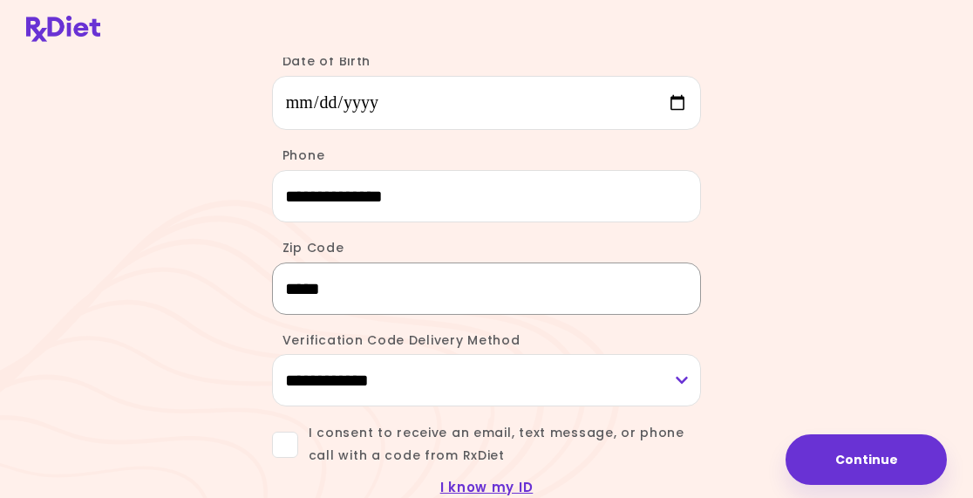
type input "*****"
click at [293, 440] on span at bounding box center [285, 445] width 26 height 26
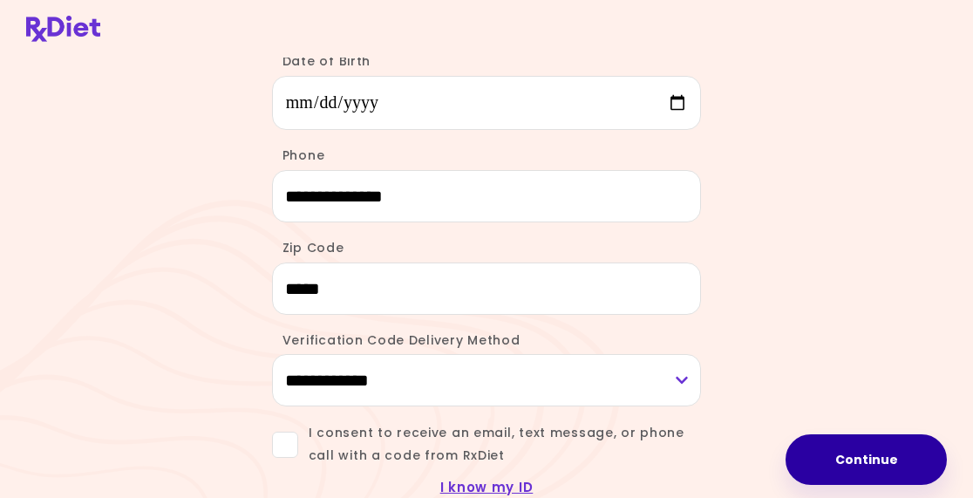
click at [869, 452] on button "Continue" at bounding box center [866, 459] width 161 height 51
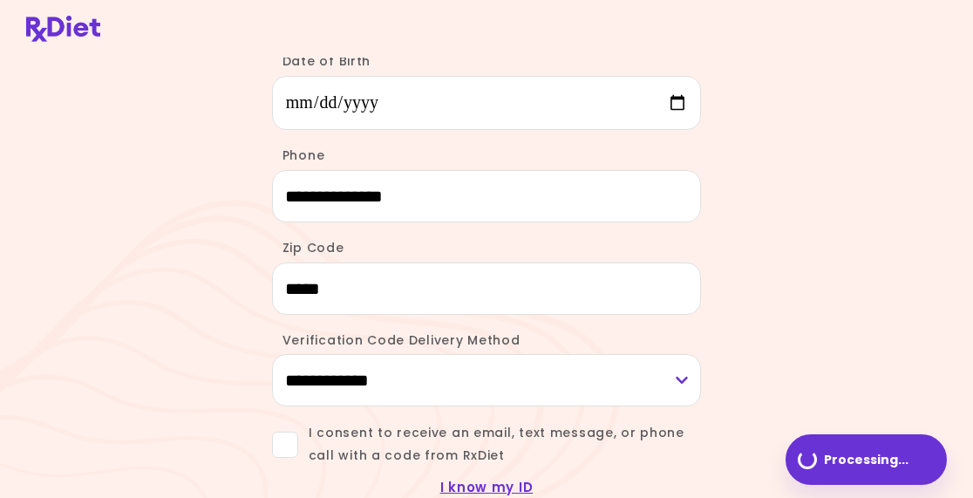
scroll to position [0, 0]
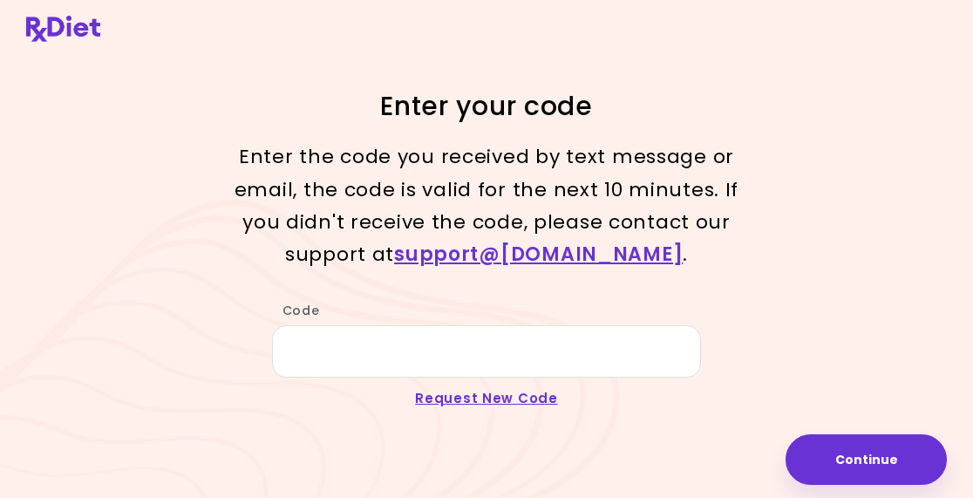
click at [504, 394] on link "Request New Code" at bounding box center [486, 398] width 143 height 18
type input "**********"
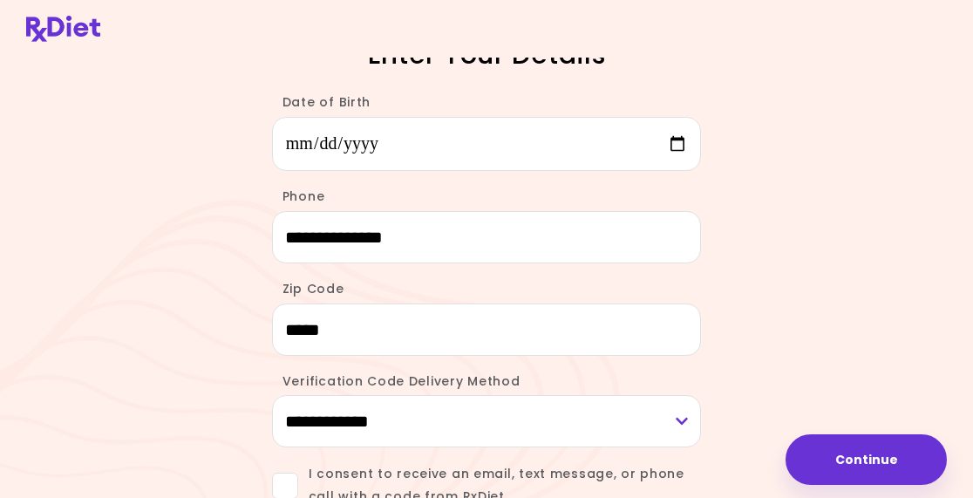
scroll to position [85, 0]
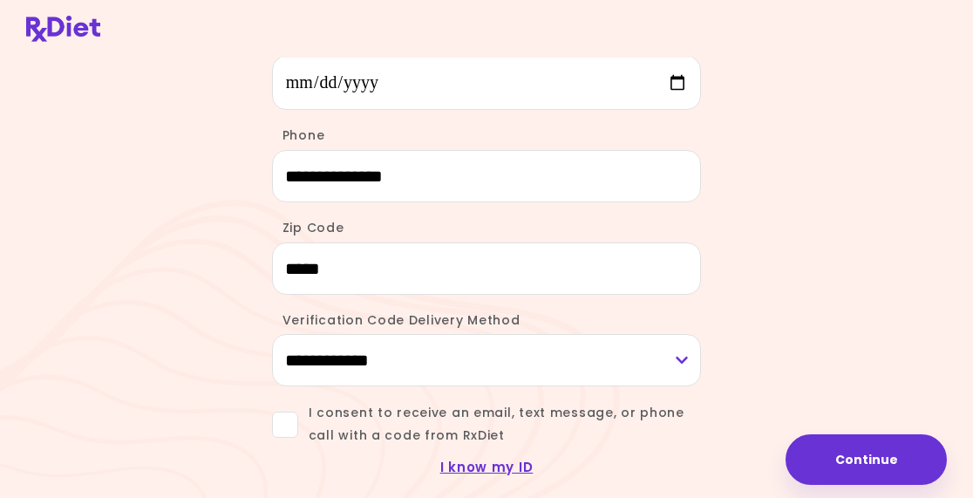
click at [675, 339] on select "**********" at bounding box center [487, 360] width 430 height 52
select select "*********"
click at [891, 460] on button "Continue" at bounding box center [866, 459] width 161 height 51
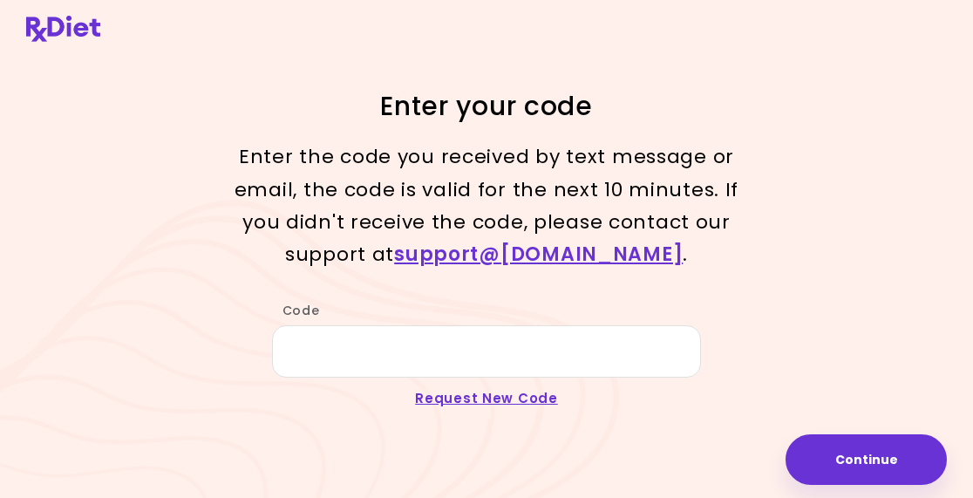
click at [548, 248] on link "support@ [DOMAIN_NAME]" at bounding box center [538, 254] width 289 height 27
click at [553, 255] on link "support@ [DOMAIN_NAME]" at bounding box center [538, 254] width 289 height 27
click at [520, 262] on link "support@ [DOMAIN_NAME]" at bounding box center [538, 254] width 289 height 27
click at [375, 349] on input "Code" at bounding box center [487, 351] width 430 height 52
click at [868, 206] on div "Enter your code Enter the code you received by text message or email, the code …" at bounding box center [486, 249] width 973 height 498
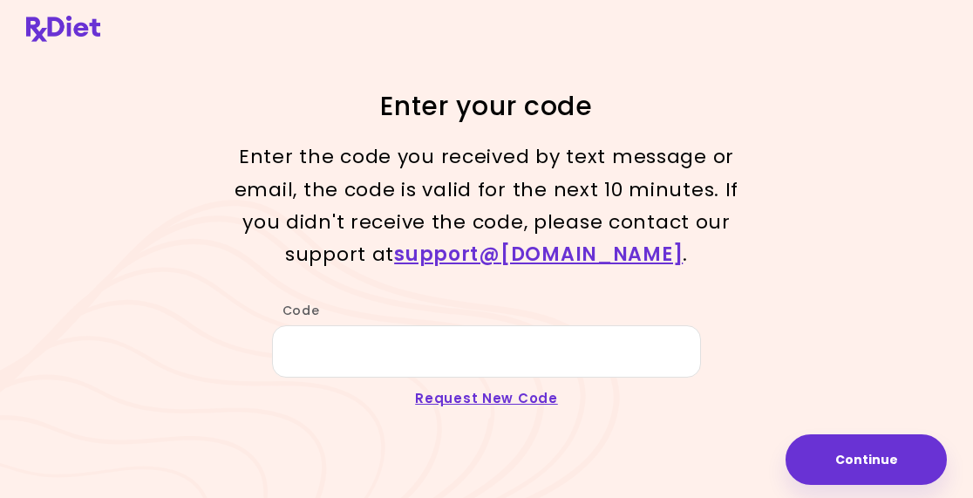
click at [481, 405] on link "Request New Code" at bounding box center [486, 398] width 143 height 18
type input "**********"
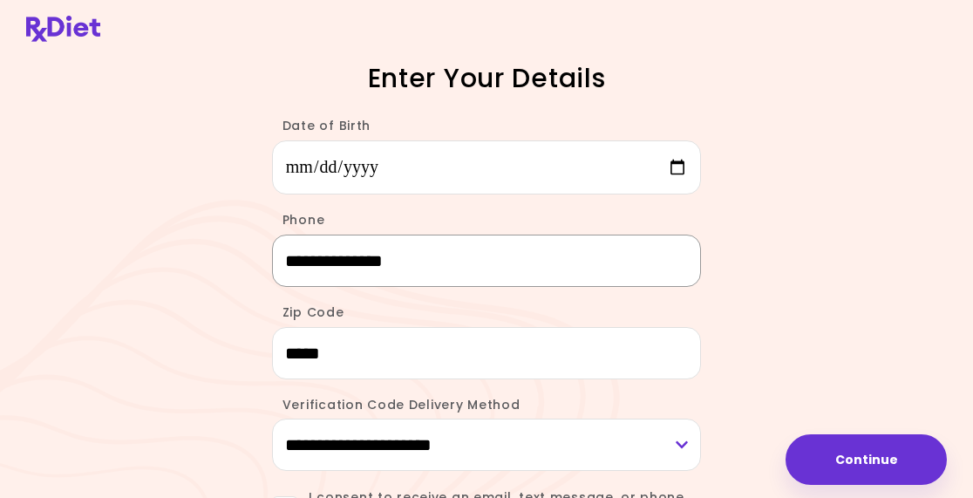
click at [453, 262] on input "**********" at bounding box center [487, 261] width 430 height 52
click at [425, 350] on input "*****" at bounding box center [487, 353] width 430 height 52
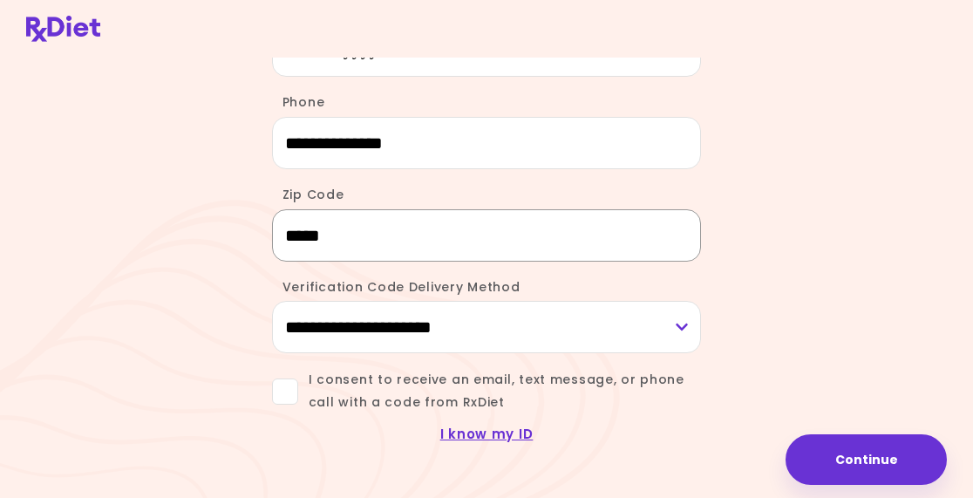
scroll to position [117, 0]
click at [872, 185] on div "**********" at bounding box center [486, 194] width 973 height 623
click at [290, 391] on span at bounding box center [285, 392] width 26 height 26
click at [285, 391] on span at bounding box center [285, 392] width 26 height 26
click at [496, 429] on link "I know my ID" at bounding box center [486, 434] width 93 height 18
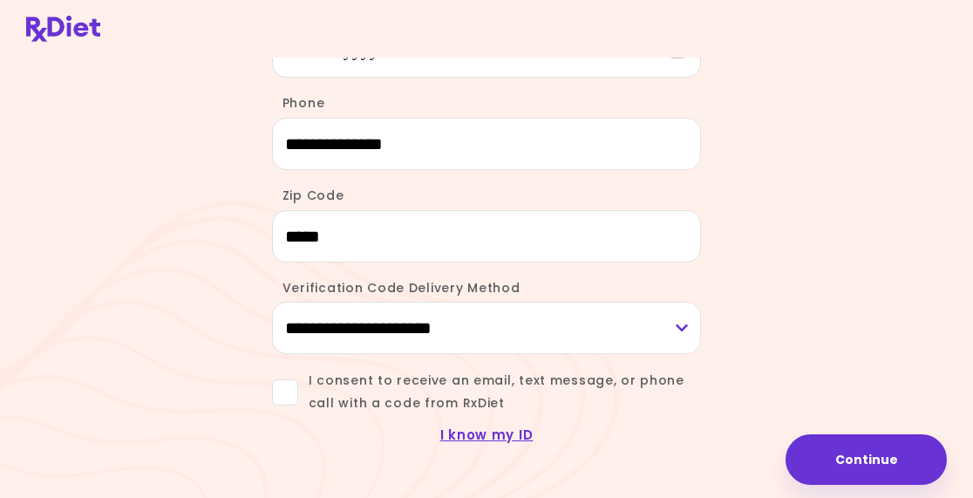
scroll to position [0, 0]
